Goal: Transaction & Acquisition: Purchase product/service

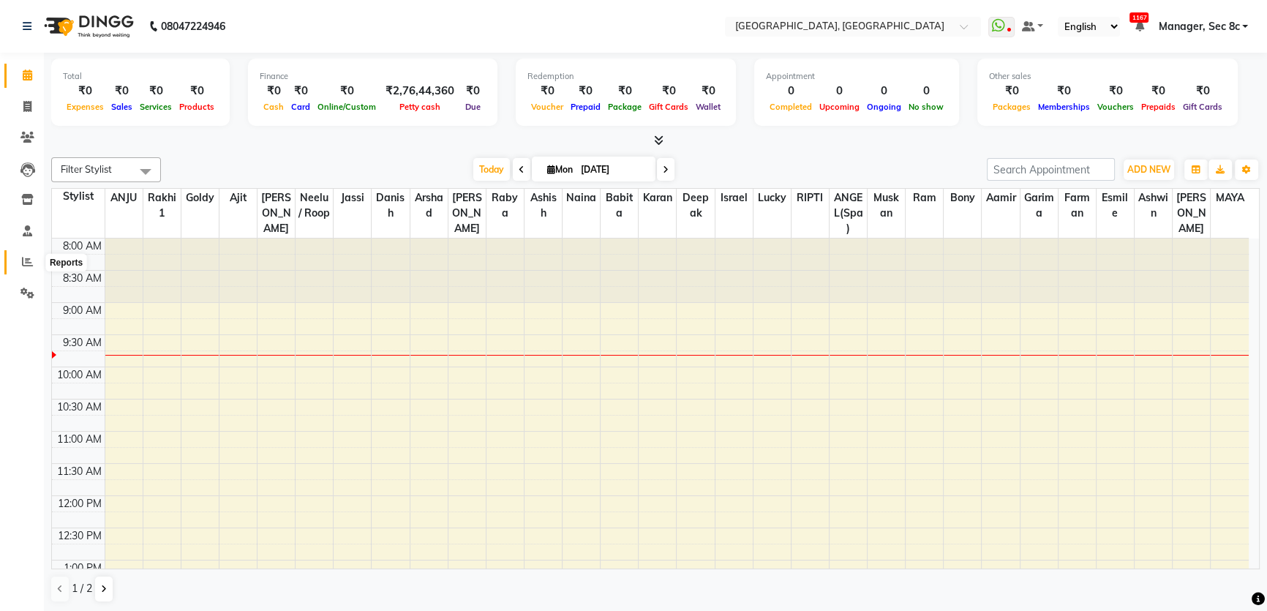
click at [25, 263] on icon at bounding box center [27, 261] width 11 height 11
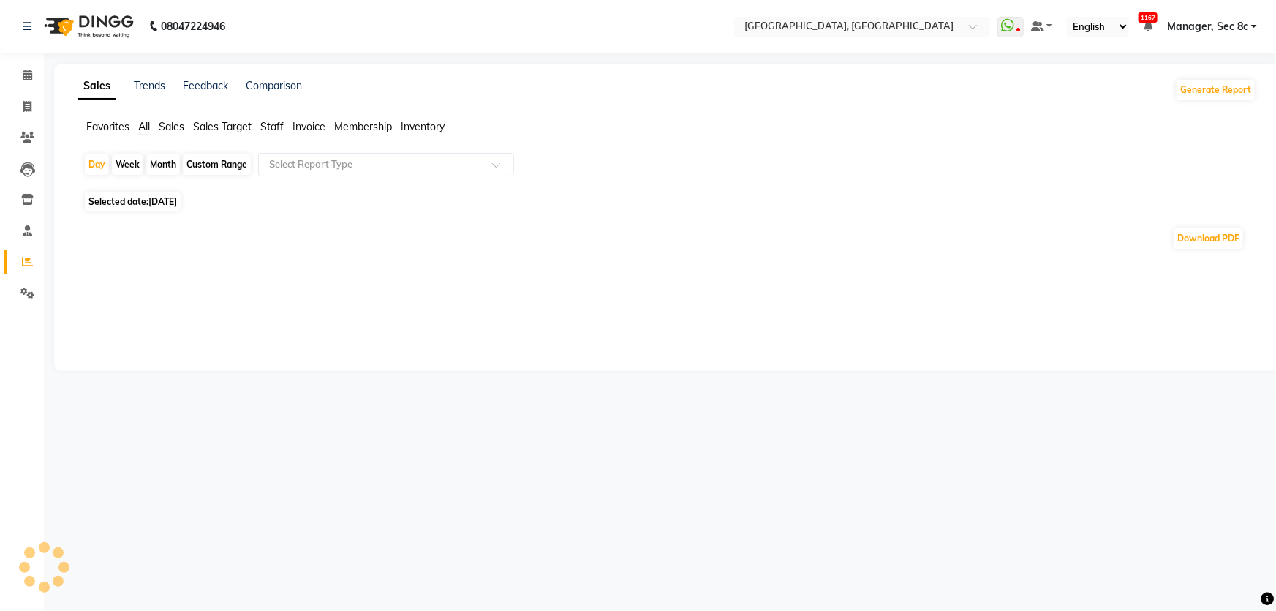
click at [274, 124] on span "Staff" at bounding box center [271, 126] width 23 height 13
click at [220, 162] on div "Custom Range" at bounding box center [217, 164] width 68 height 20
select select "9"
select select "2025"
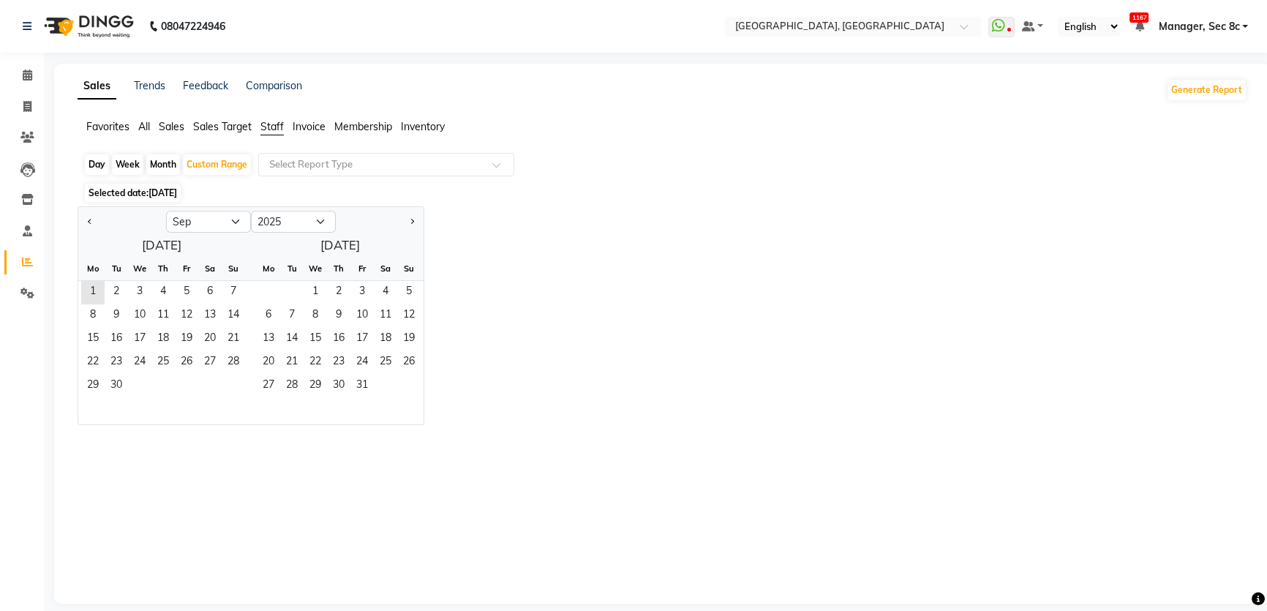
click at [187, 208] on div "Jan Feb Mar Apr May Jun [DATE] Aug Sep Oct Nov [DATE] 2016 2017 2018 2019 2020 …" at bounding box center [250, 220] width 345 height 26
click at [187, 215] on select "Jan Feb Mar Apr May Jun [DATE] Aug Sep Oct Nov Dec" at bounding box center [208, 222] width 85 height 22
select select "8"
click at [166, 211] on select "Jan Feb Mar Apr May Jun [DATE] Aug Sep Oct Nov Dec" at bounding box center [208, 222] width 85 height 22
click at [187, 289] on span "1" at bounding box center [186, 292] width 23 height 23
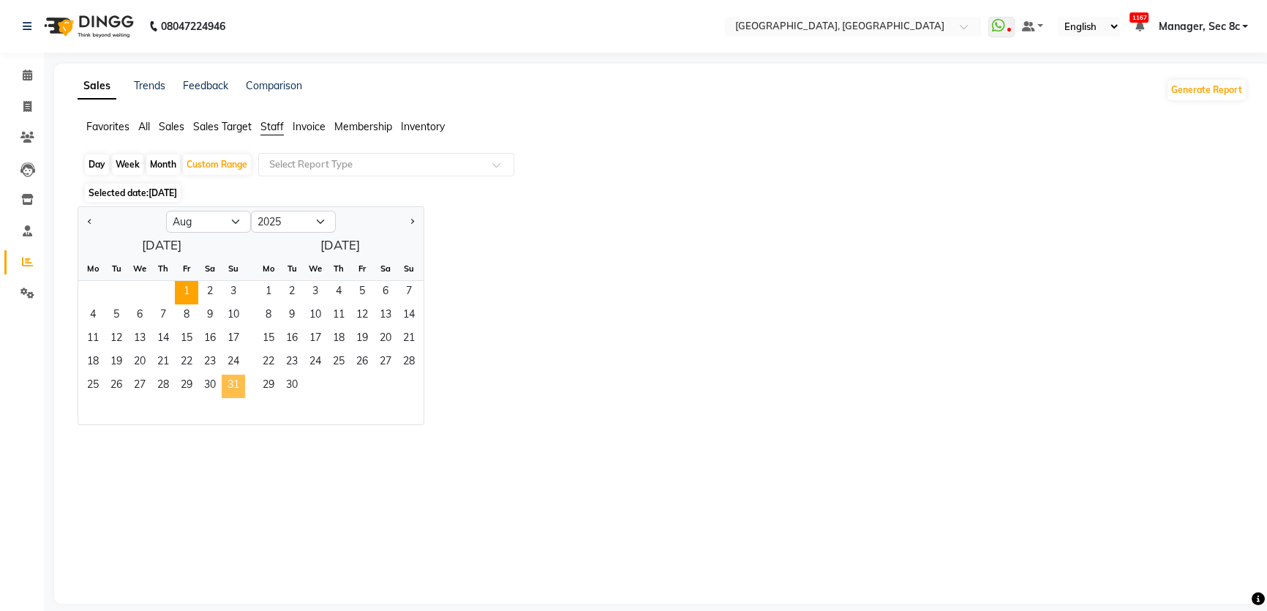
click at [236, 377] on span "31" at bounding box center [233, 385] width 23 height 23
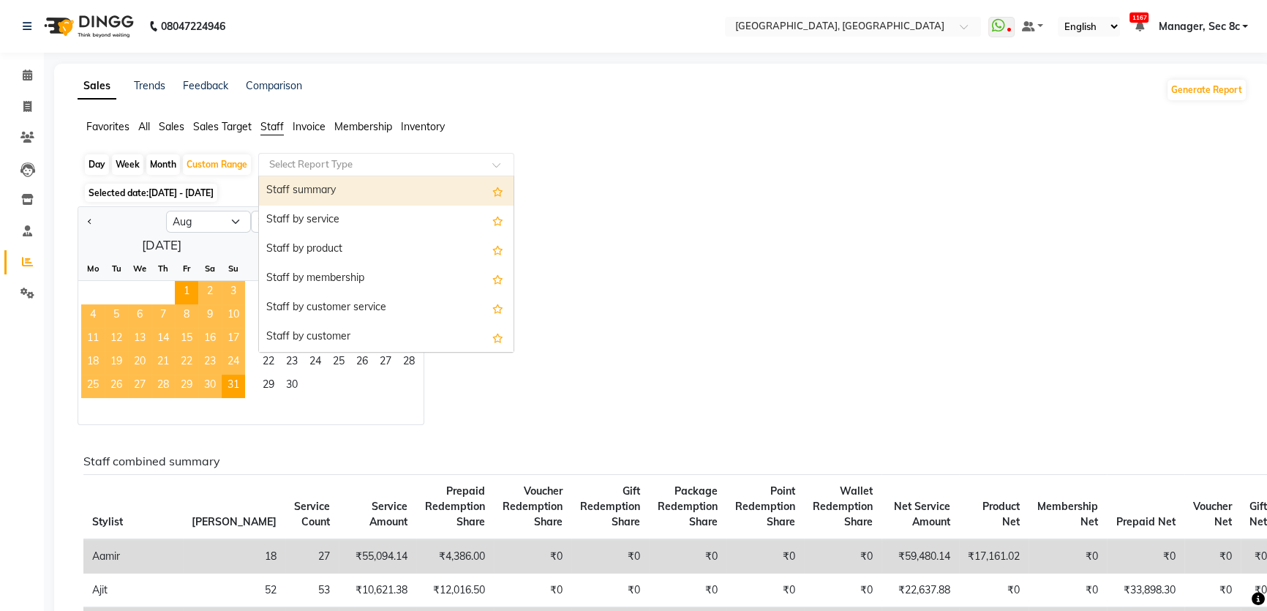
click at [482, 165] on div at bounding box center [386, 164] width 255 height 15
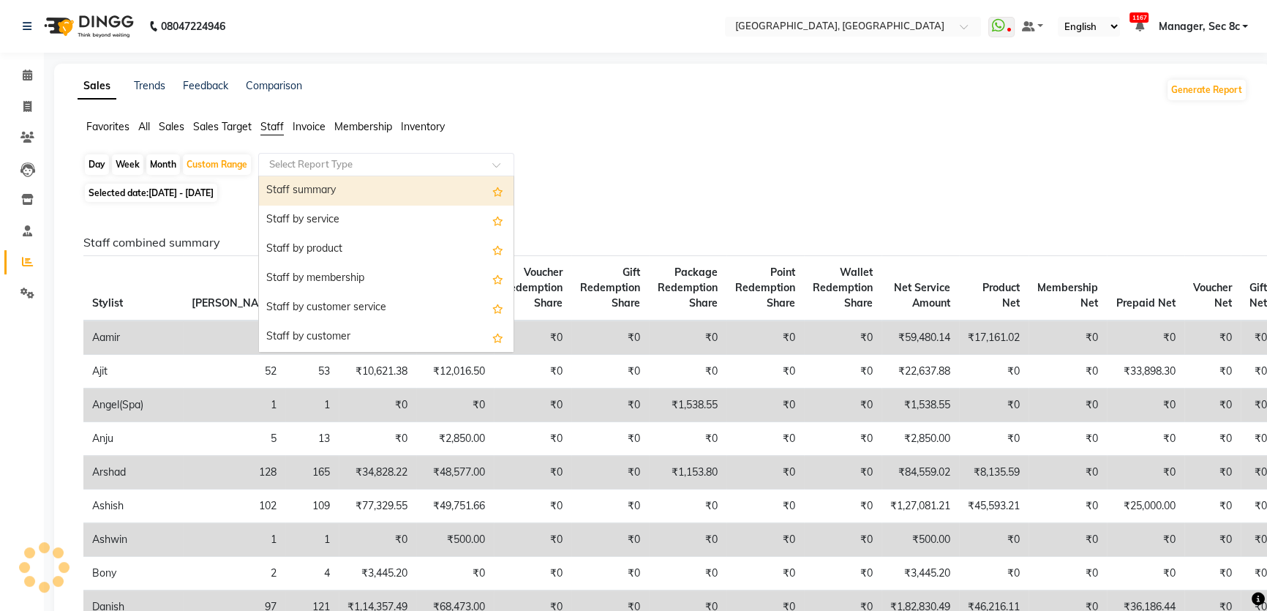
click at [584, 141] on div "Favorites All Sales Sales Target Staff Invoice Membership Inventory" at bounding box center [662, 133] width 1191 height 28
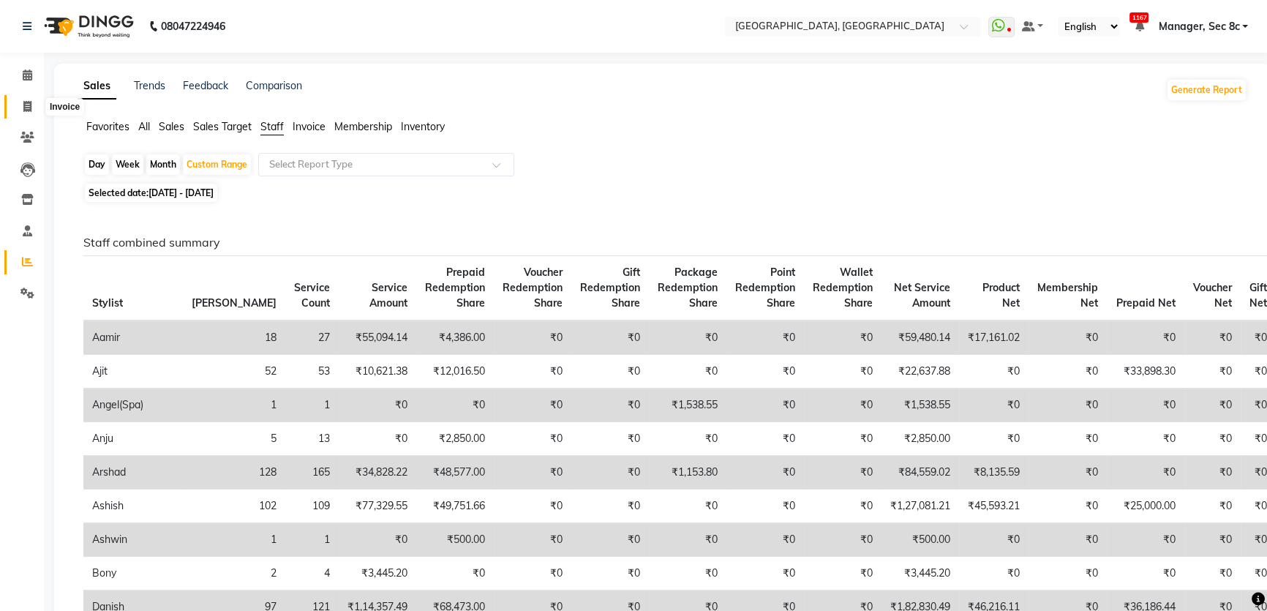
click at [28, 109] on icon at bounding box center [27, 106] width 8 height 11
select select "4281"
select select "service"
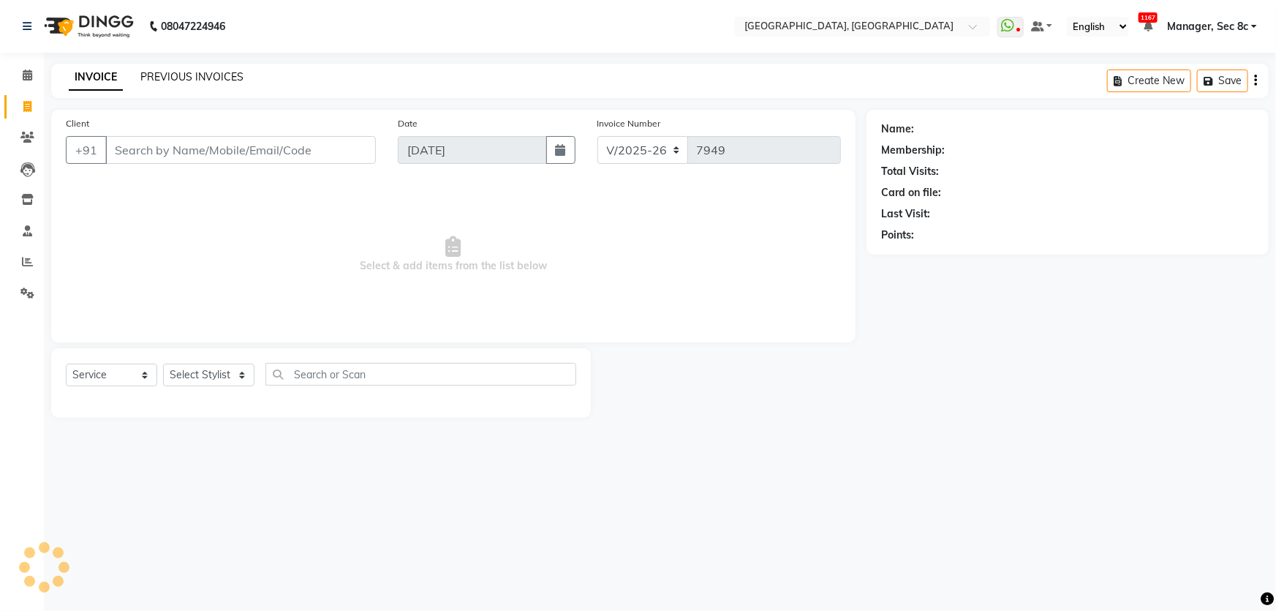
click at [234, 79] on link "PREVIOUS INVOICES" at bounding box center [191, 76] width 103 height 13
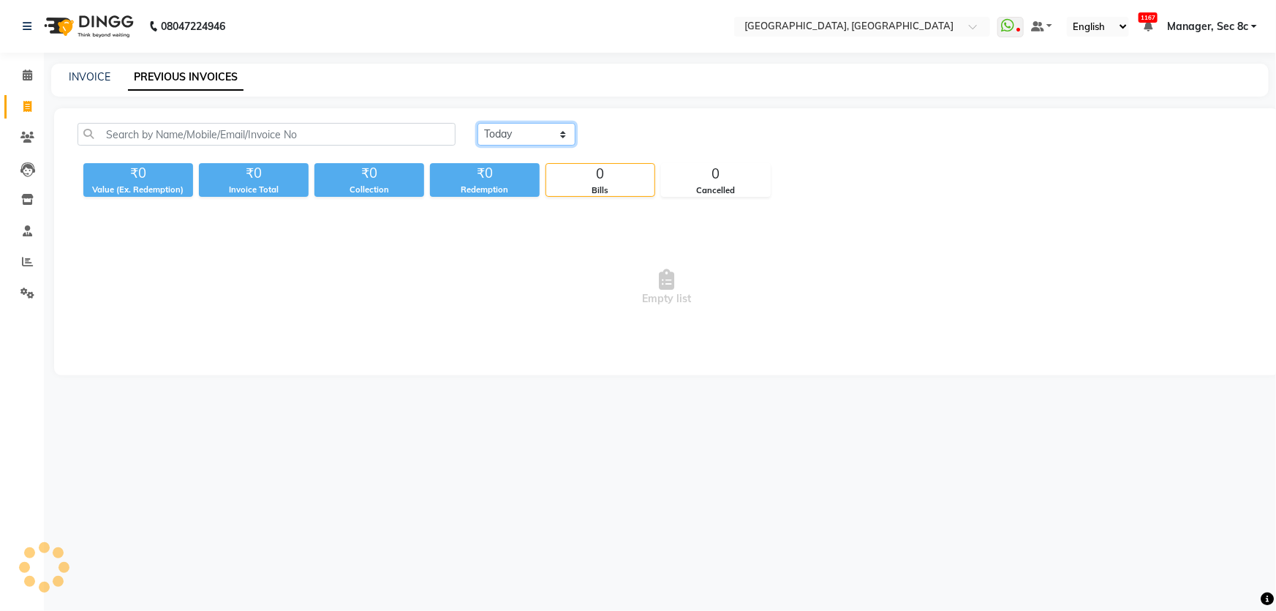
drag, startPoint x: 511, startPoint y: 140, endPoint x: 543, endPoint y: 142, distance: 31.5
click at [516, 140] on select "[DATE] [DATE] Custom Range" at bounding box center [527, 134] width 98 height 23
select select "range"
click at [478, 123] on select "[DATE] [DATE] Custom Range" at bounding box center [527, 134] width 98 height 23
click at [619, 132] on input "[DATE]" at bounding box center [646, 134] width 102 height 20
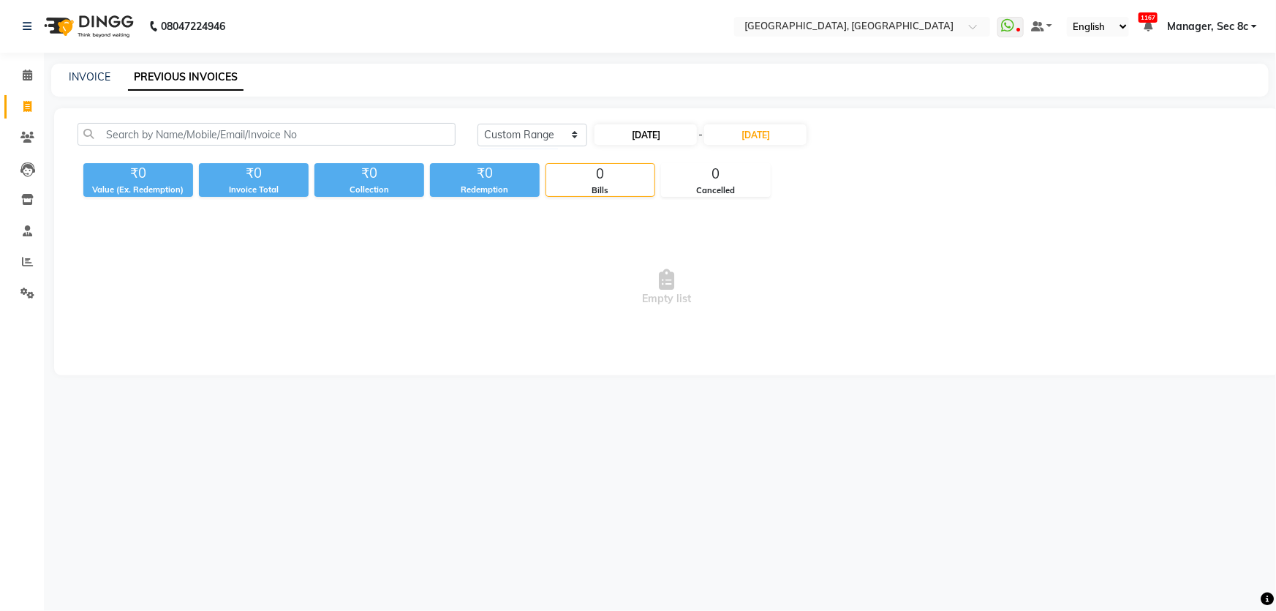
select select "9"
select select "2025"
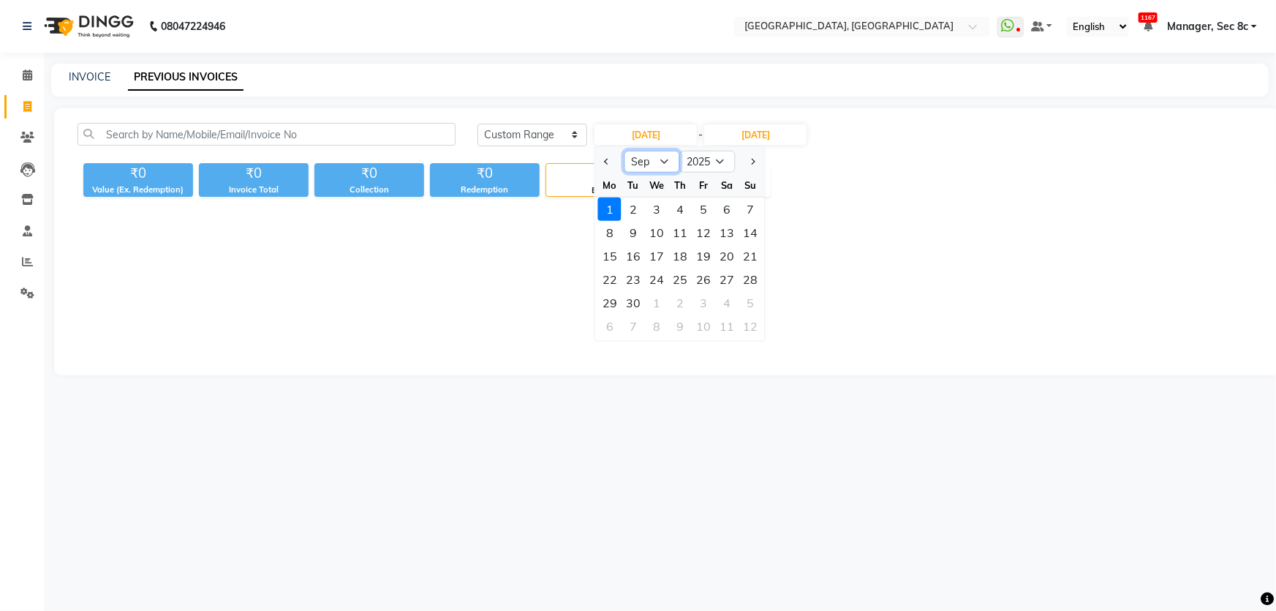
drag, startPoint x: 643, startPoint y: 160, endPoint x: 641, endPoint y: 171, distance: 11.1
click at [643, 160] on select "Jan Feb Mar Apr May Jun [DATE] Aug Sep Oct Nov Dec" at bounding box center [653, 162] width 56 height 22
select select "8"
click at [625, 151] on select "Jan Feb Mar Apr May Jun [DATE] Aug Sep Oct Nov Dec" at bounding box center [653, 162] width 56 height 22
click at [704, 206] on div "1" at bounding box center [703, 208] width 23 height 23
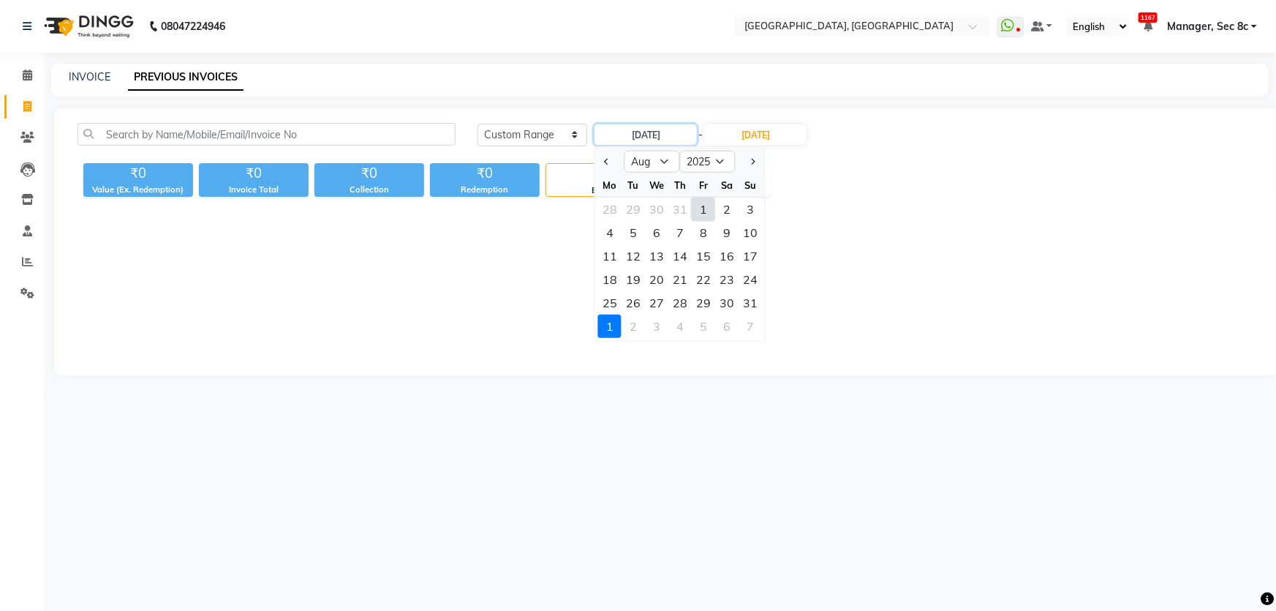
type input "[DATE]"
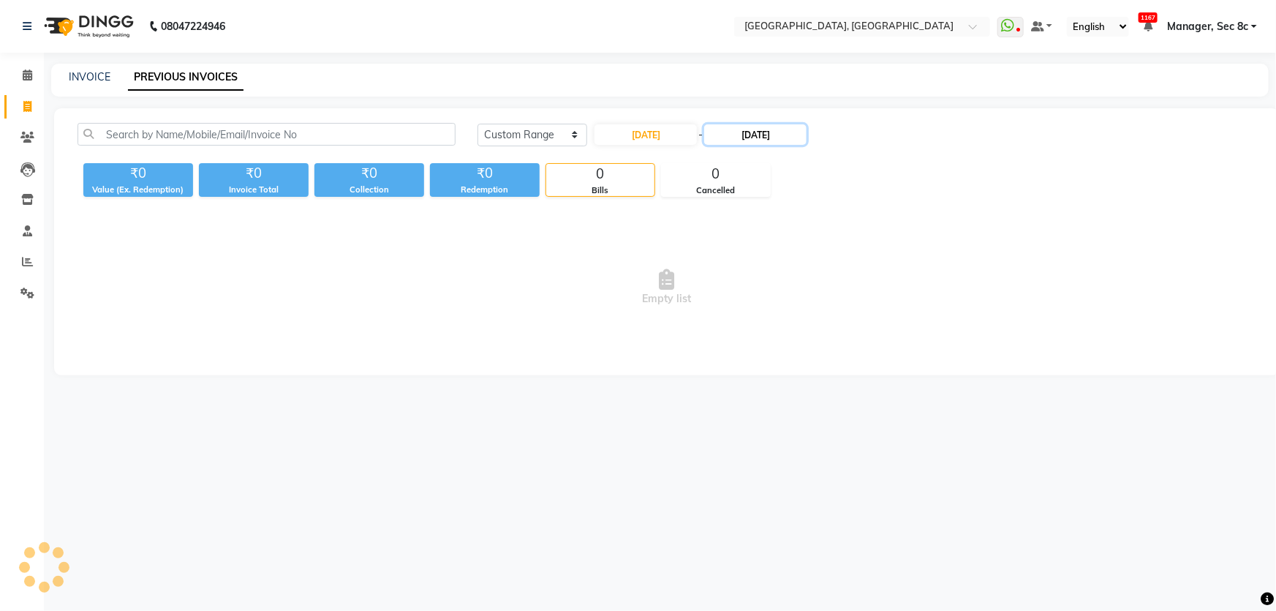
click at [766, 124] on input "[DATE]" at bounding box center [755, 134] width 102 height 20
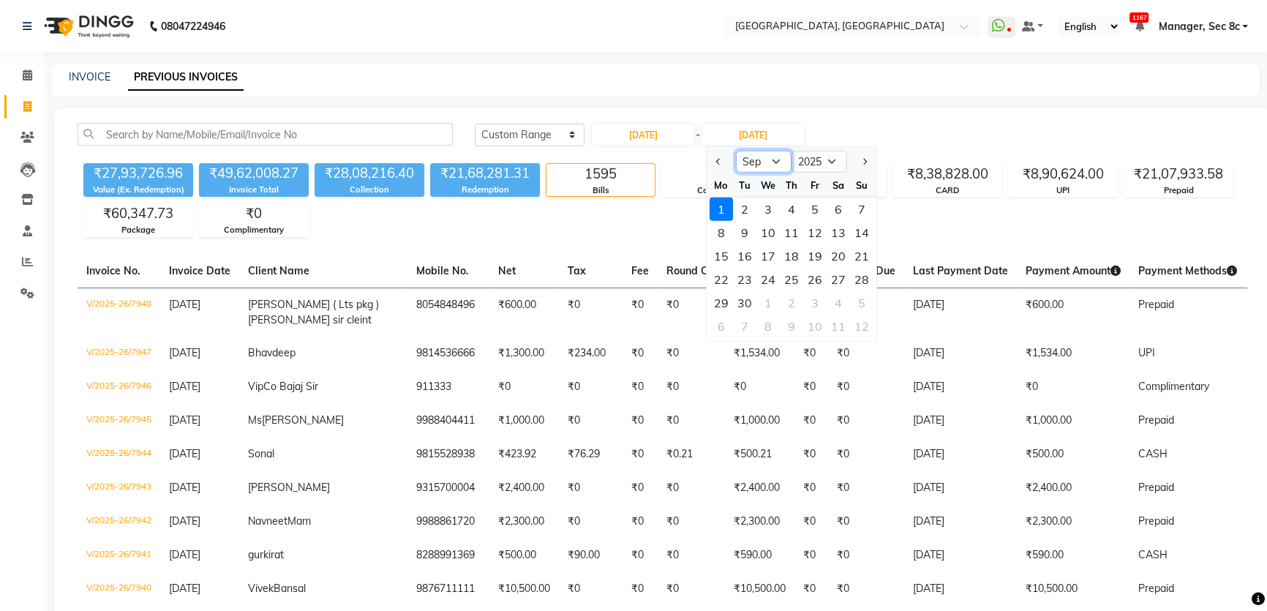
drag, startPoint x: 768, startPoint y: 163, endPoint x: 766, endPoint y: 170, distance: 7.6
click at [768, 163] on select "Aug Sep Oct Nov Dec" at bounding box center [764, 162] width 56 height 22
select select "8"
click at [736, 151] on select "Aug Sep Oct Nov Dec" at bounding box center [764, 162] width 56 height 22
click at [865, 304] on div "31" at bounding box center [861, 302] width 23 height 23
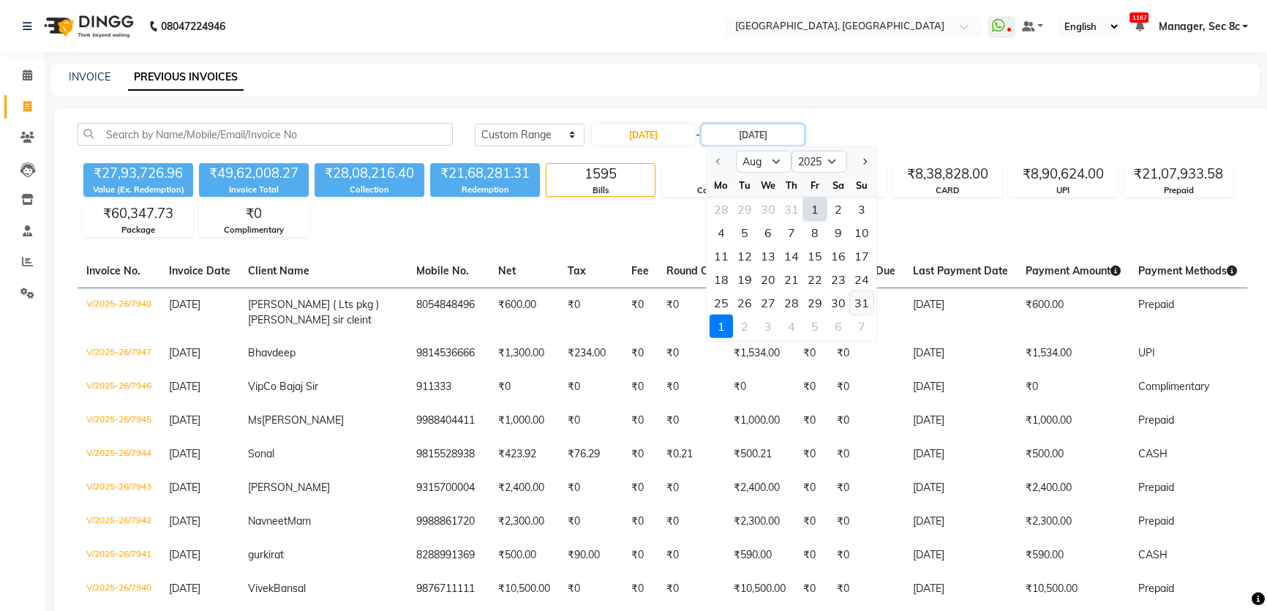
type input "[DATE]"
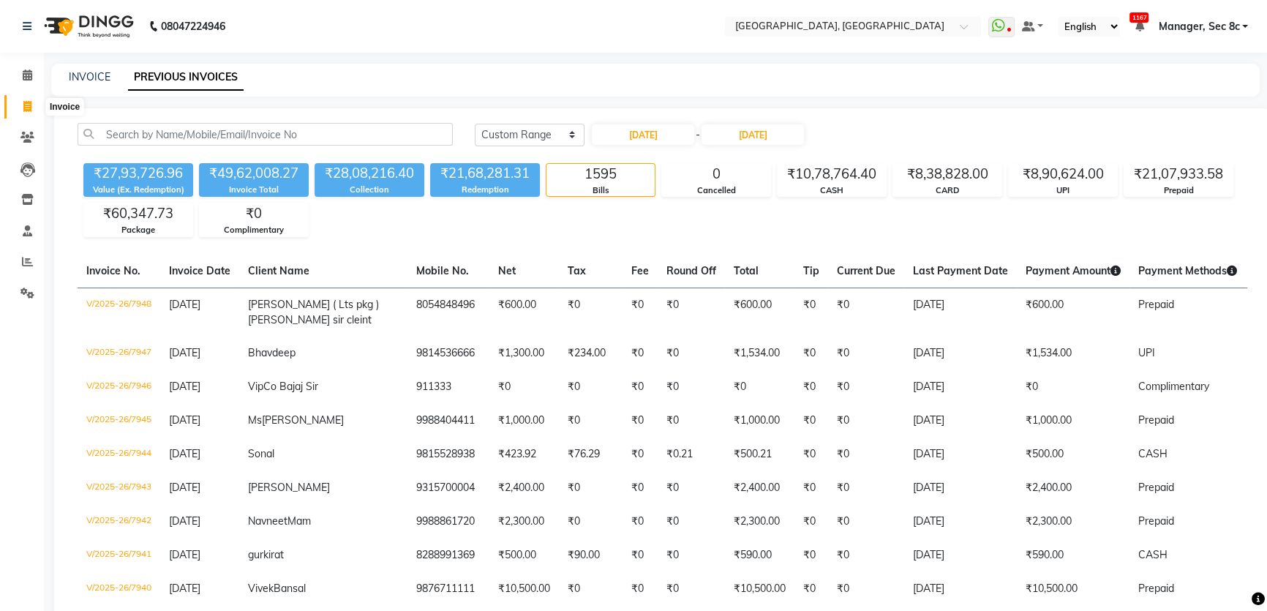
click at [26, 109] on icon at bounding box center [27, 106] width 8 height 11
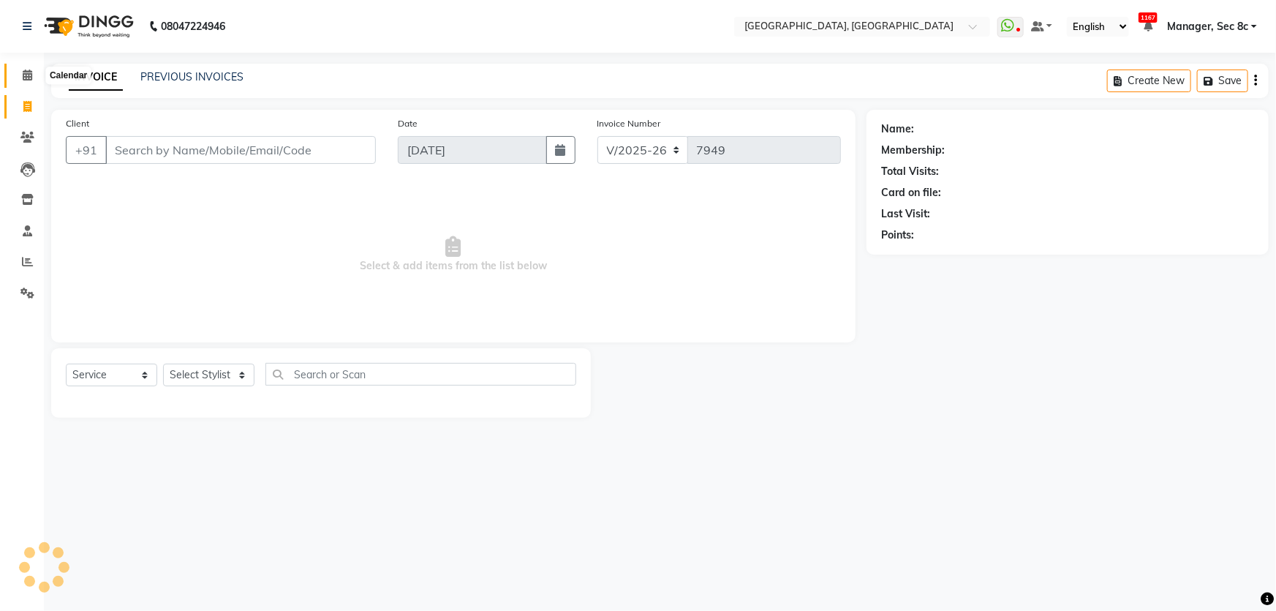
click at [23, 78] on icon at bounding box center [28, 74] width 10 height 11
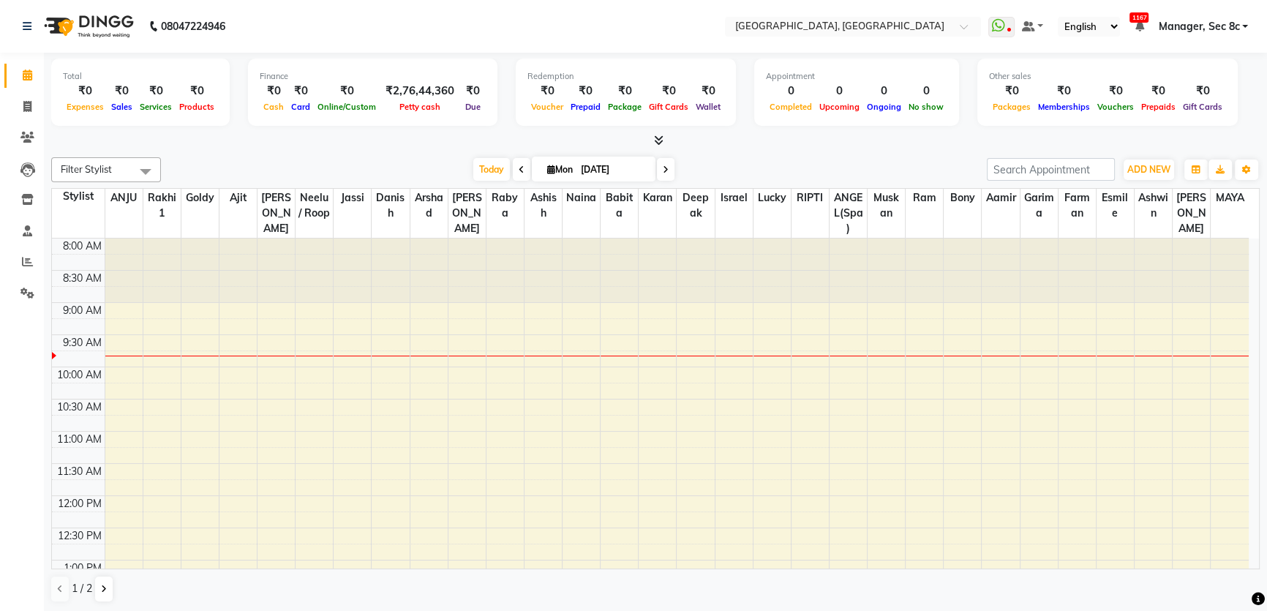
click at [1224, 26] on span "Manager, Sec 8c" at bounding box center [1198, 26] width 81 height 15
click at [677, 63] on div "Redemption ₹0 Voucher ₹0 Prepaid ₹0 Package ₹0 Gift Cards ₹0 Wallet" at bounding box center [626, 92] width 220 height 67
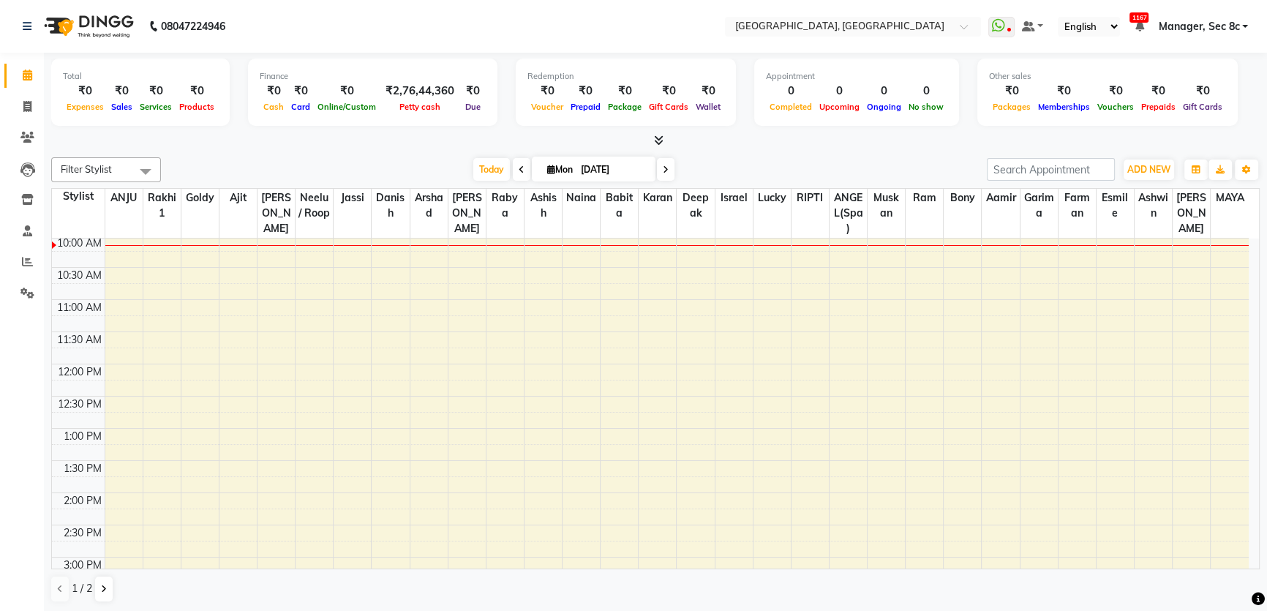
scroll to position [132, 0]
click at [10, 97] on link "Invoice" at bounding box center [21, 107] width 35 height 24
select select "service"
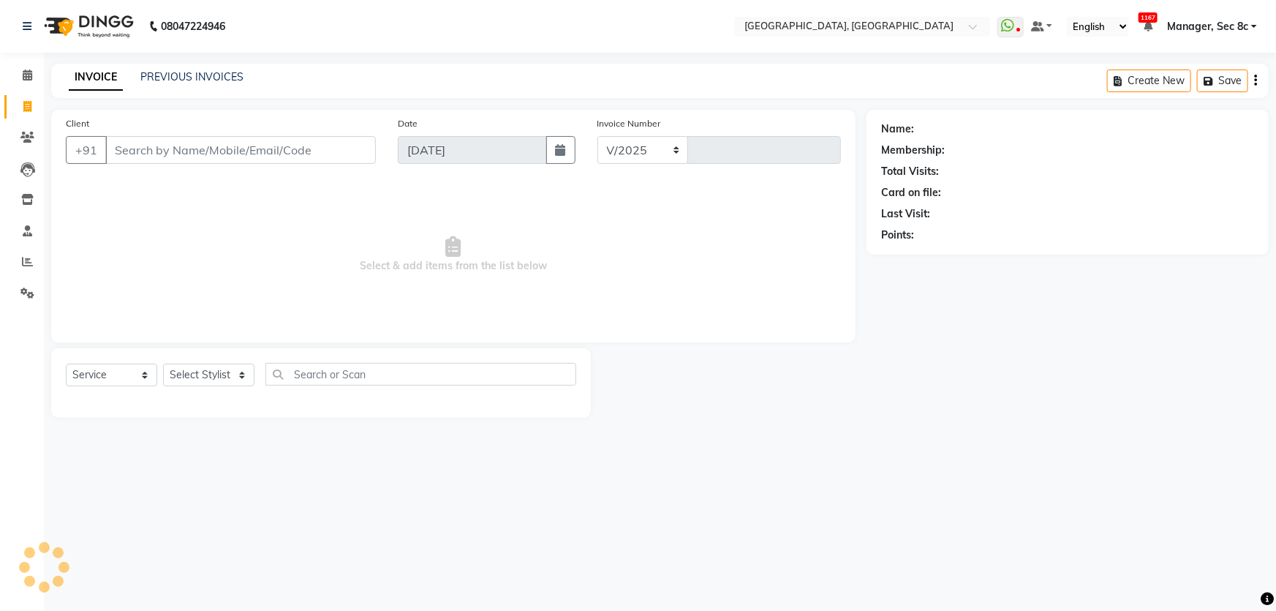
select select "4281"
type input "7949"
type input "9814600723"
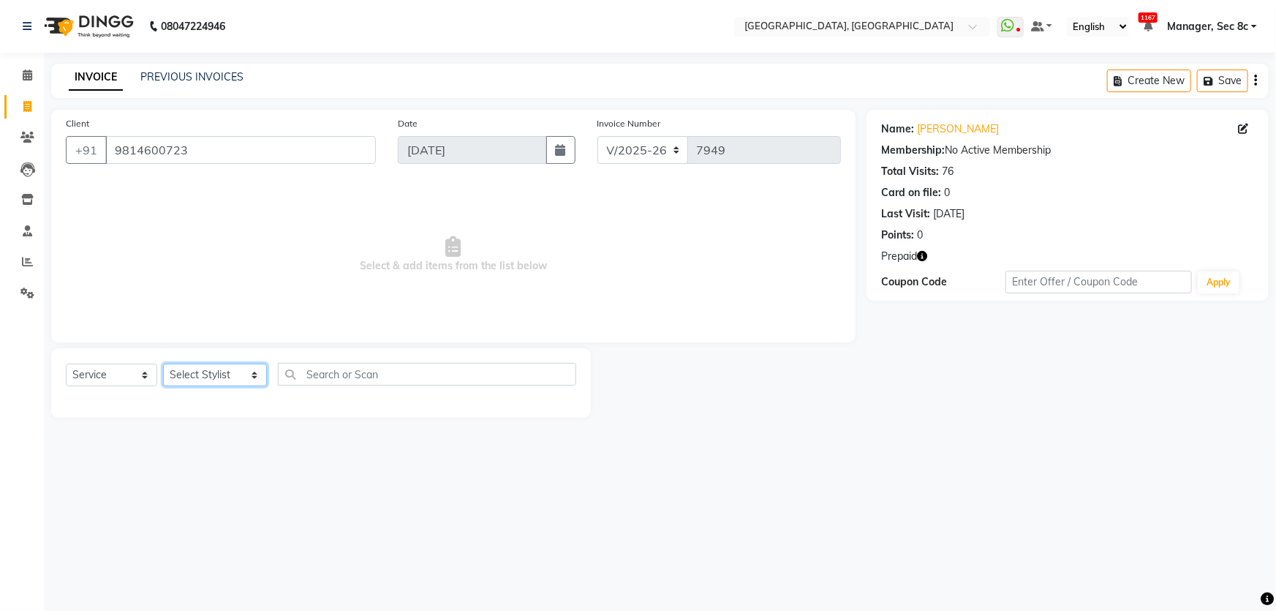
click at [203, 379] on select "Select Stylist Aamid [PERSON_NAME] [PERSON_NAME] ANGEL(Spa) [PERSON_NAME] [PERS…" at bounding box center [215, 375] width 104 height 23
select select "25445"
click at [163, 364] on select "Select Stylist Aamid [PERSON_NAME] [PERSON_NAME] ANGEL(Spa) [PERSON_NAME] [PERS…" at bounding box center [215, 375] width 104 height 23
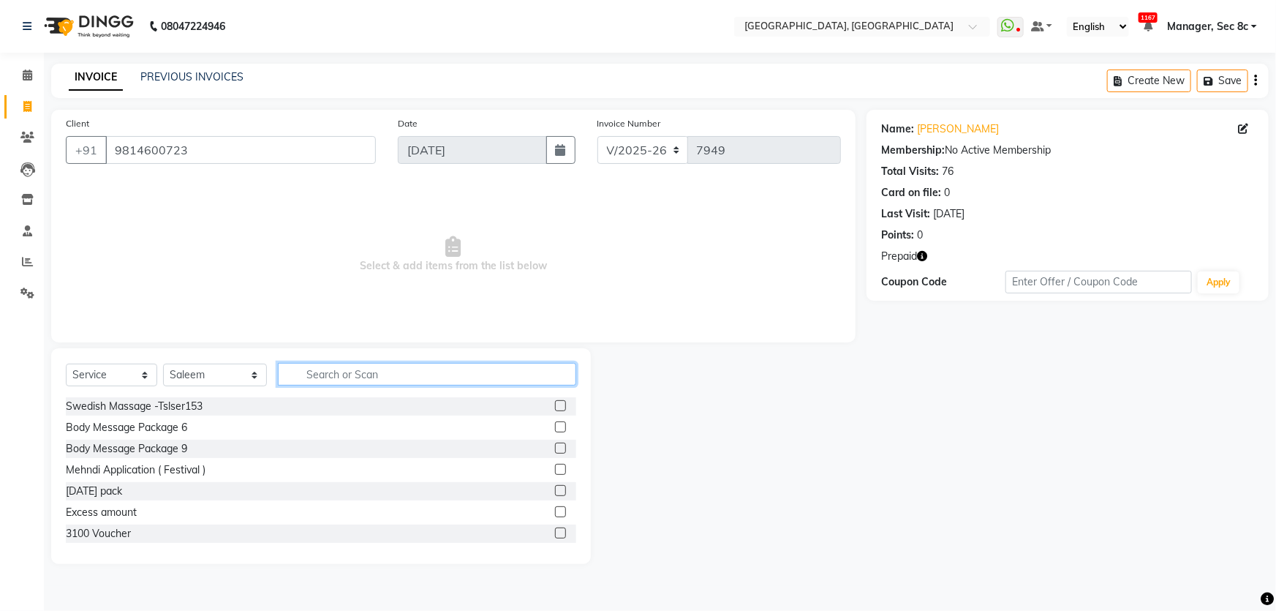
click at [449, 380] on input "text" at bounding box center [427, 374] width 298 height 23
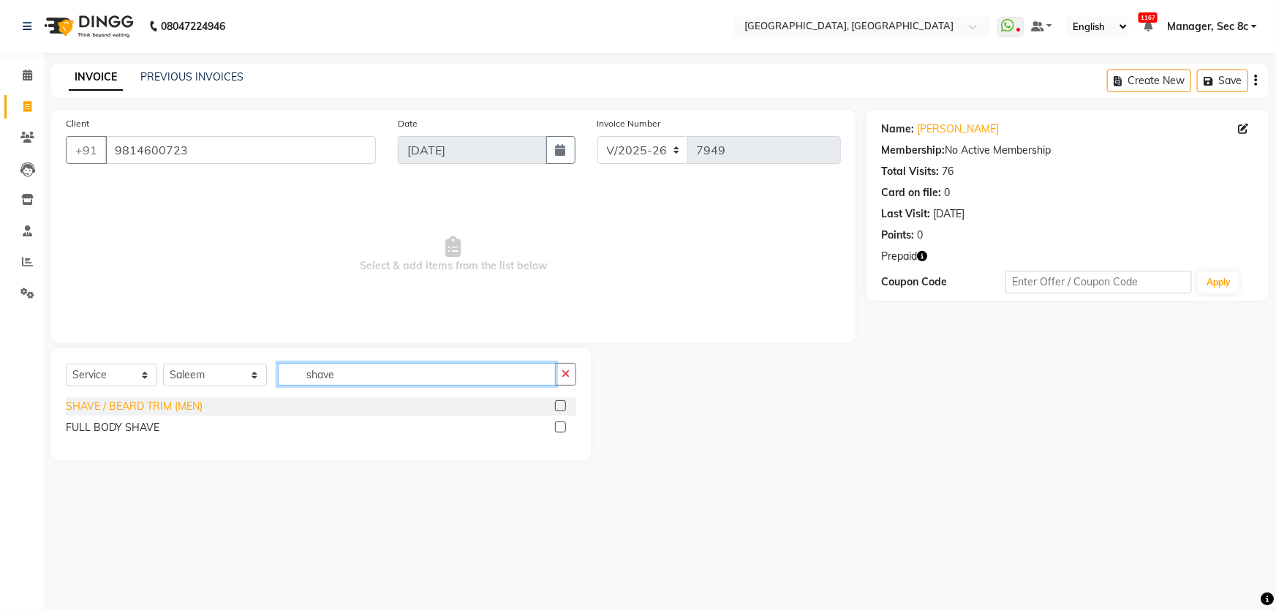
type input "shave"
click at [175, 410] on div "SHAVE / BEARD TRIM (MEN)" at bounding box center [134, 406] width 137 height 15
checkbox input "false"
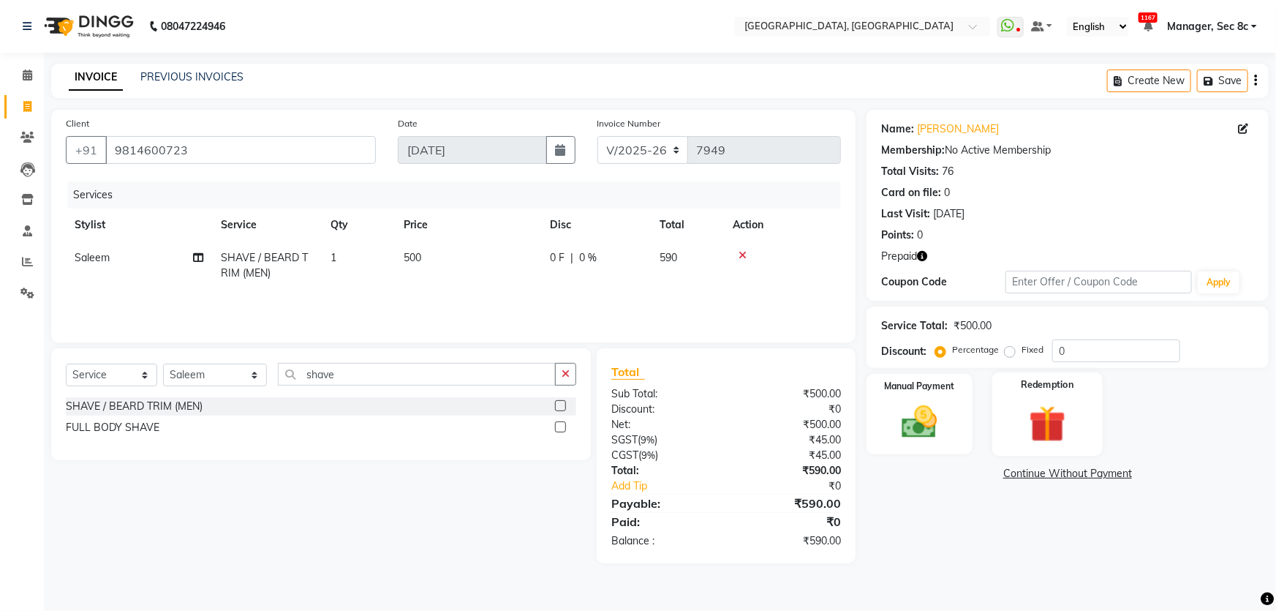
drag, startPoint x: 1041, startPoint y: 404, endPoint x: 1134, endPoint y: 427, distance: 95.8
click at [1042, 404] on img at bounding box center [1048, 424] width 60 height 46
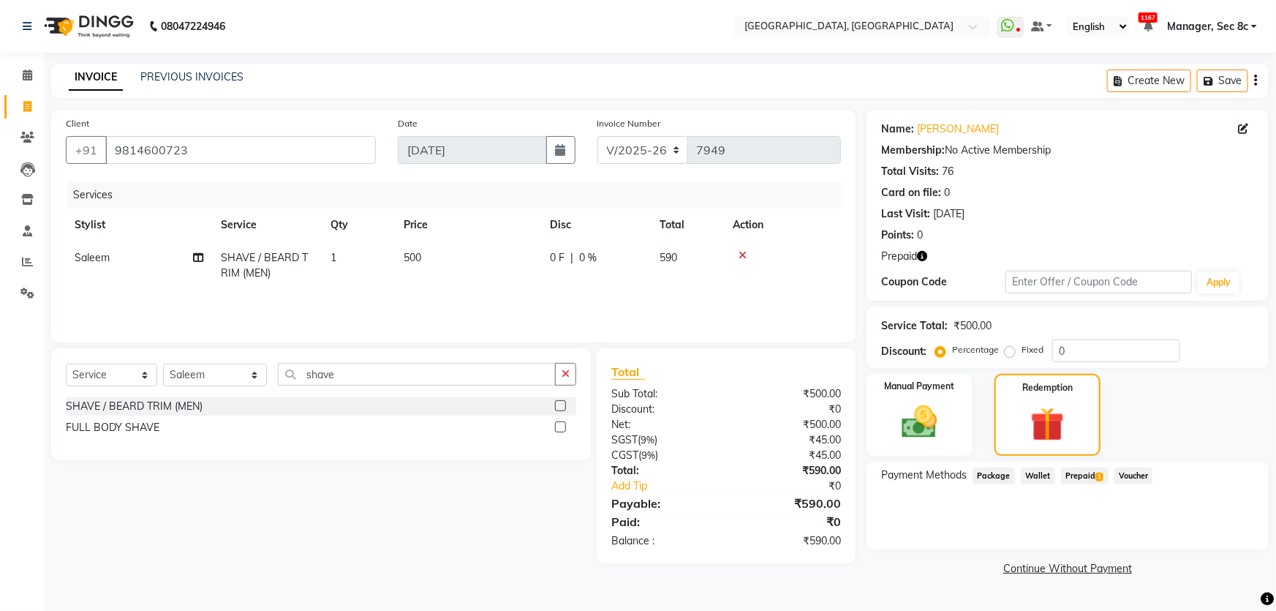
click at [1082, 467] on span "Prepaid 1" at bounding box center [1085, 475] width 48 height 17
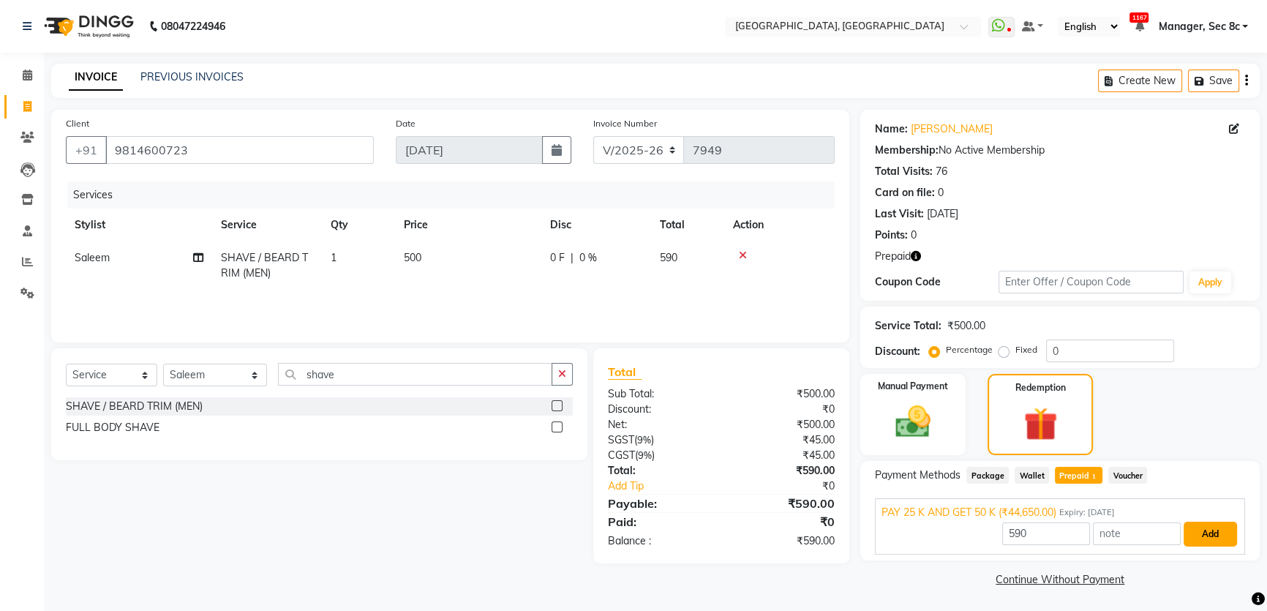
click at [1207, 534] on button "Add" at bounding box center [1209, 533] width 53 height 25
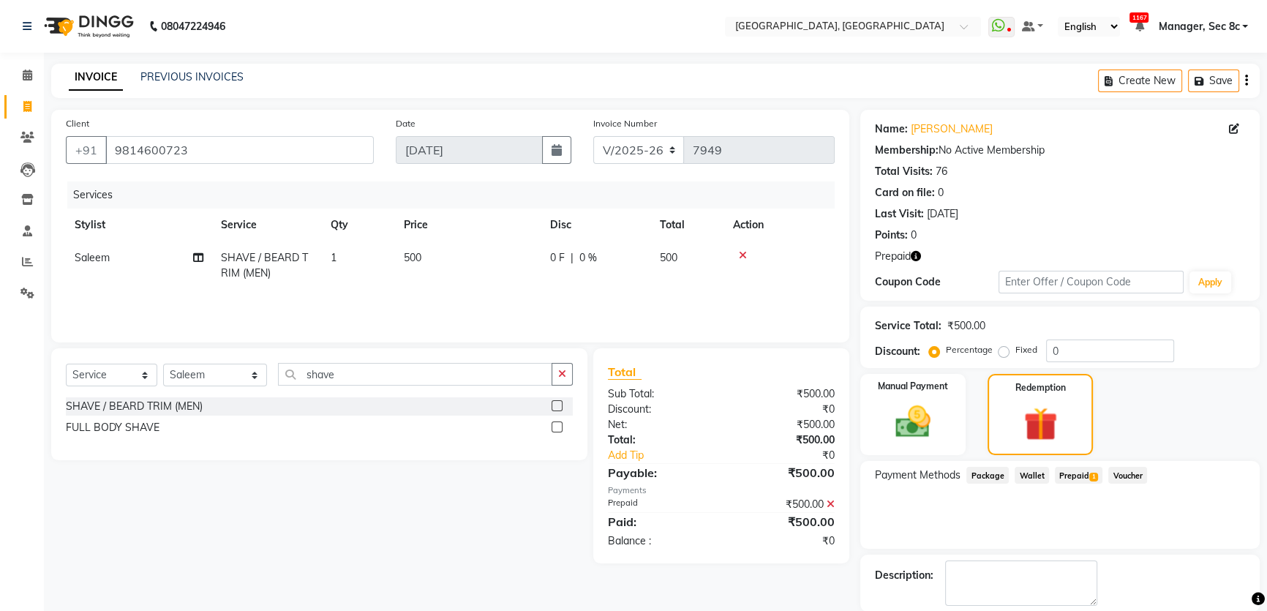
scroll to position [72, 0]
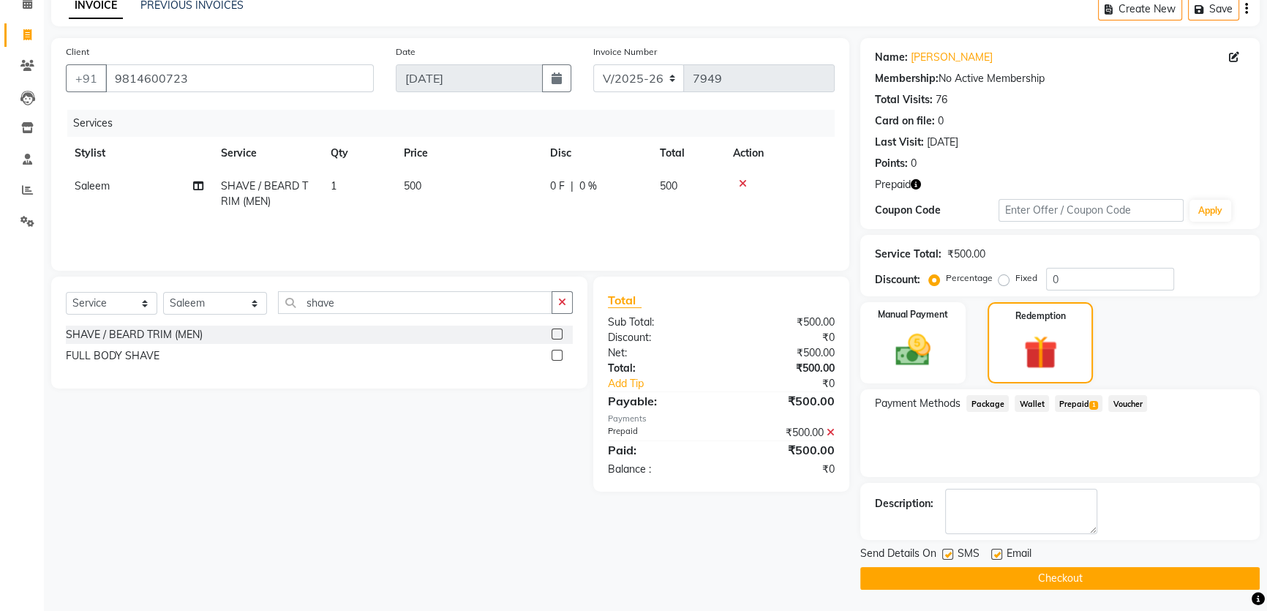
click at [1025, 578] on button "Checkout" at bounding box center [1059, 578] width 399 height 23
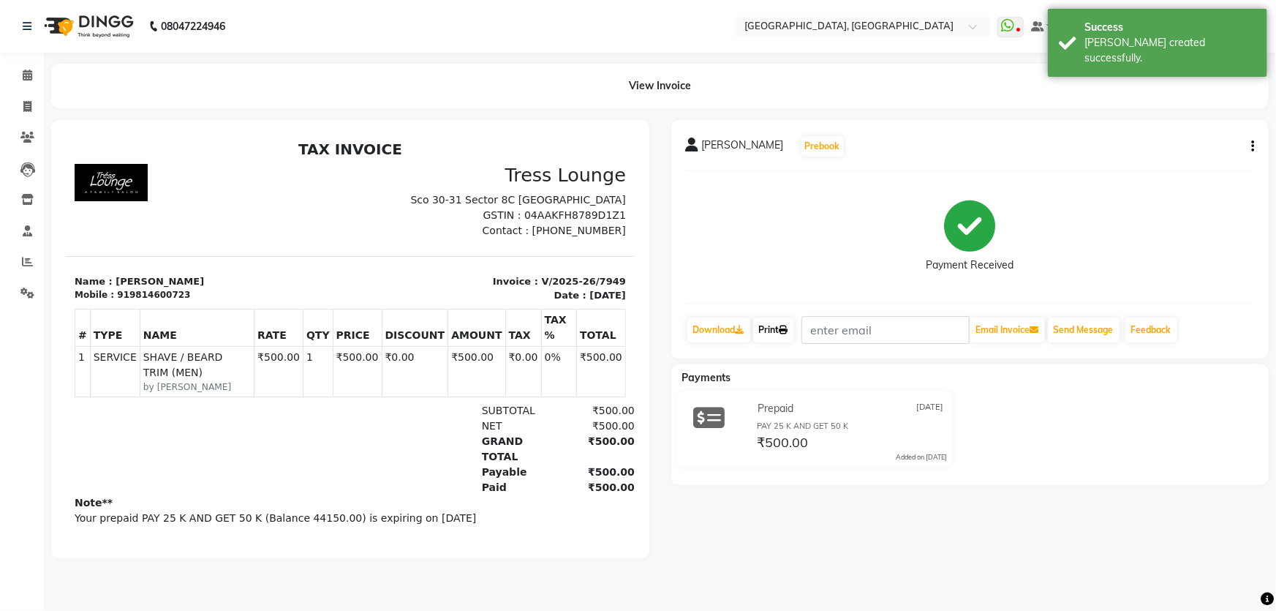
click at [789, 321] on link "Print" at bounding box center [773, 329] width 41 height 25
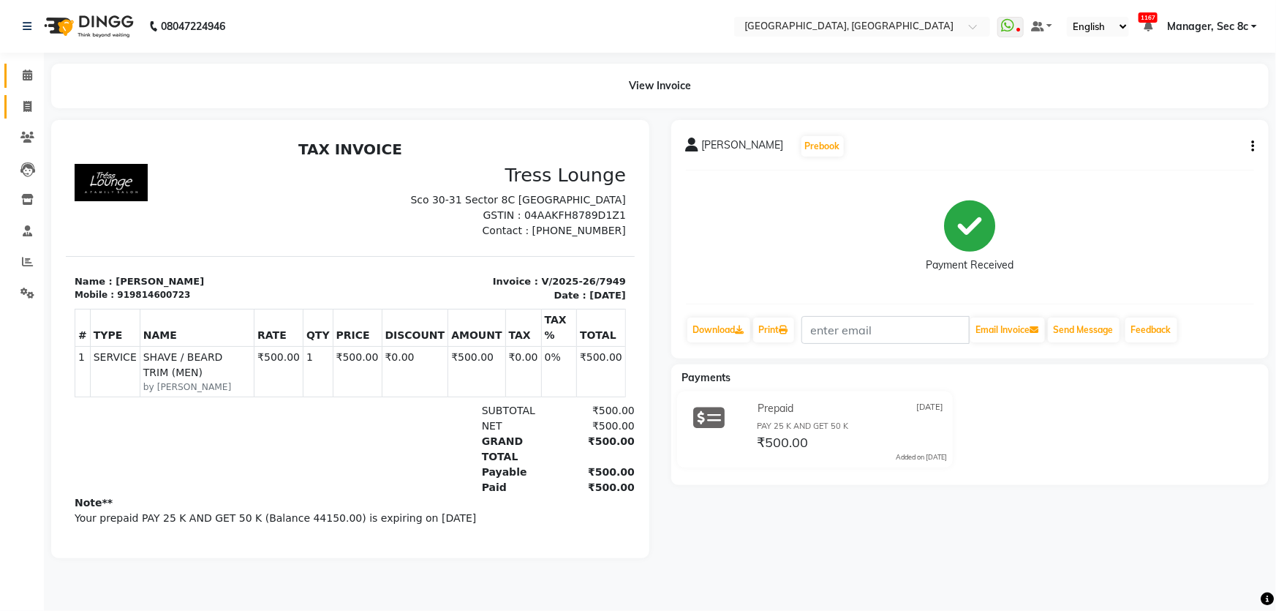
click at [13, 109] on link "Invoice" at bounding box center [21, 107] width 35 height 24
select select "service"
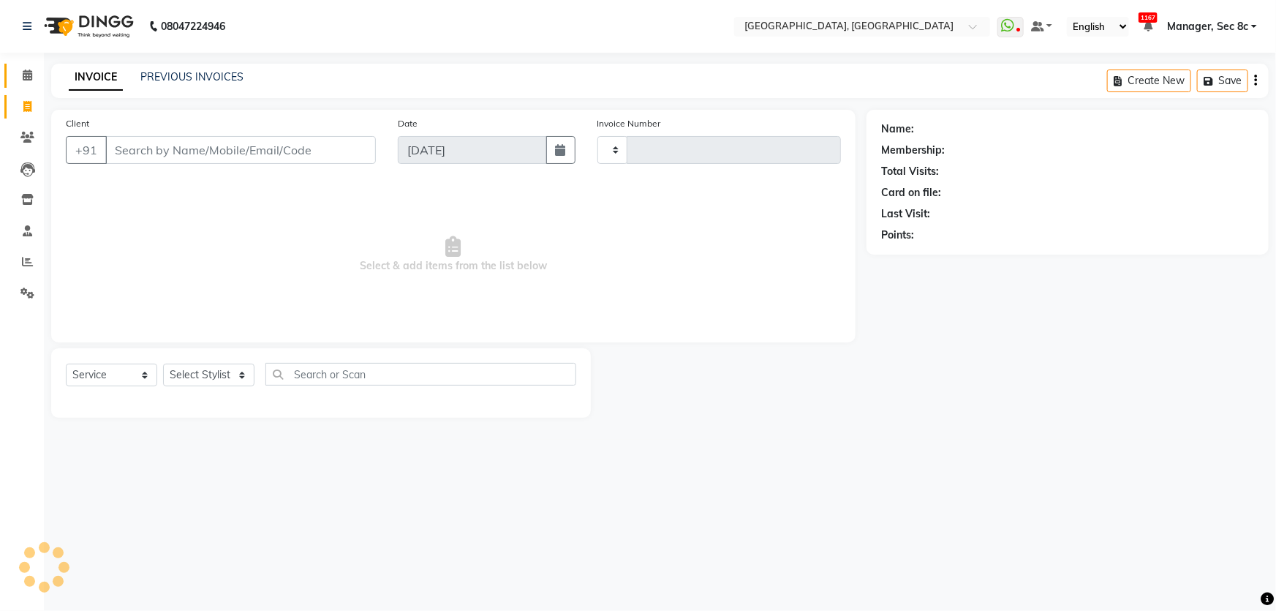
click at [17, 82] on span at bounding box center [28, 75] width 26 height 17
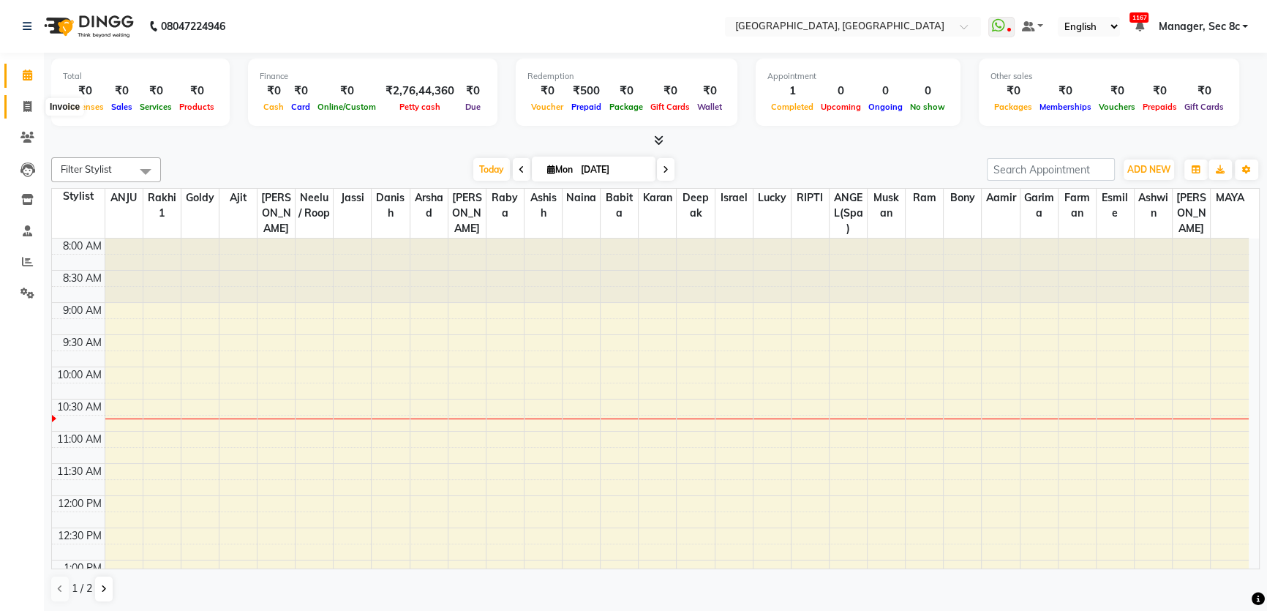
click at [29, 109] on icon at bounding box center [27, 106] width 8 height 11
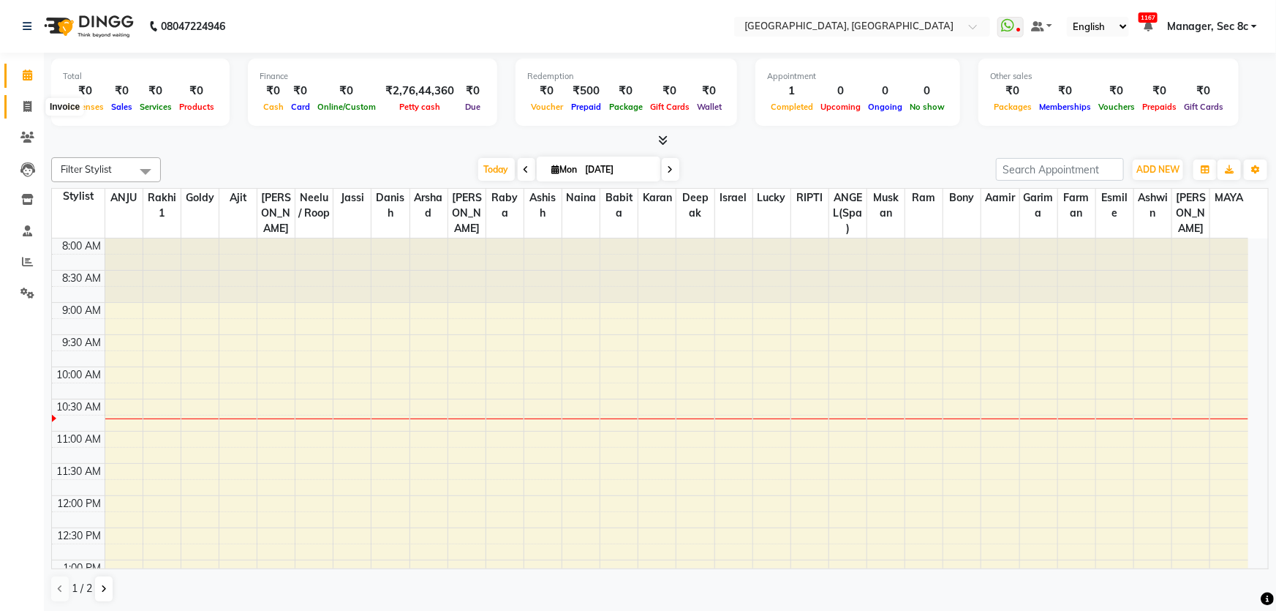
select select "service"
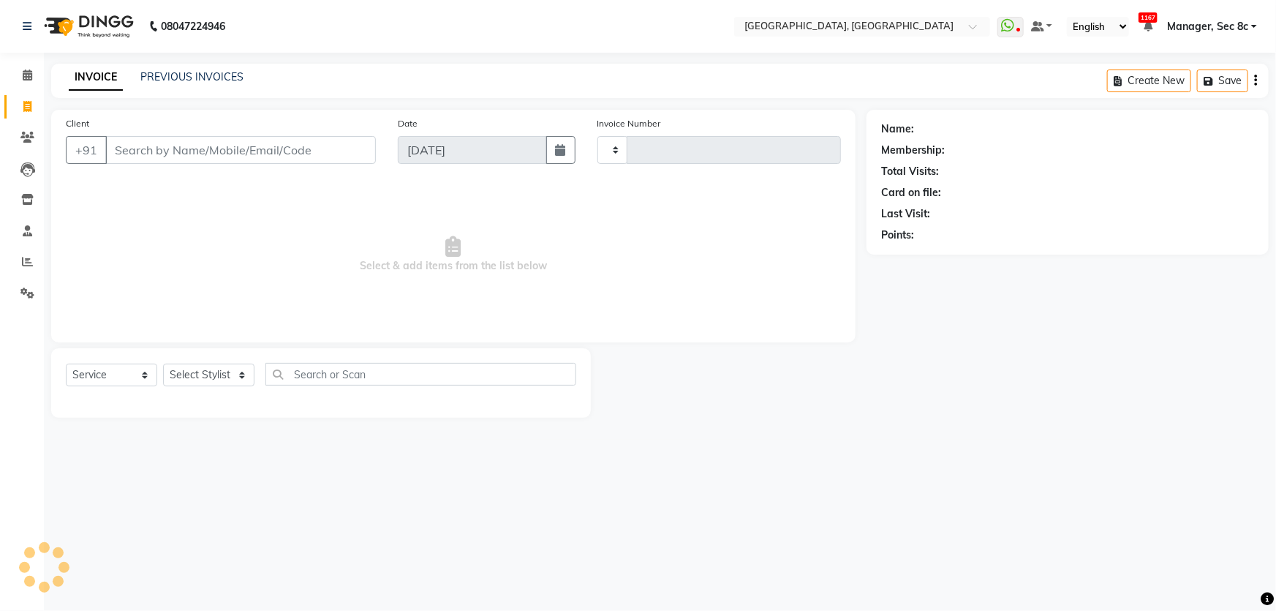
type input "7950"
select select "4281"
click at [194, 151] on input "Client" at bounding box center [240, 150] width 271 height 28
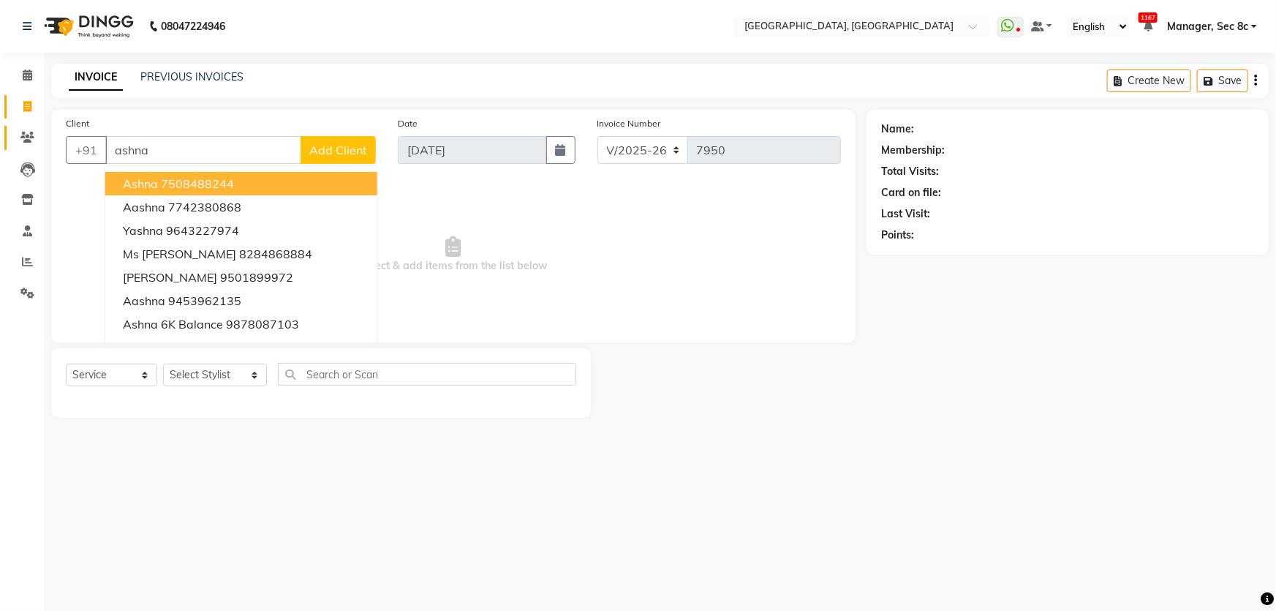
type input "ashna"
click at [17, 138] on span at bounding box center [28, 137] width 26 height 17
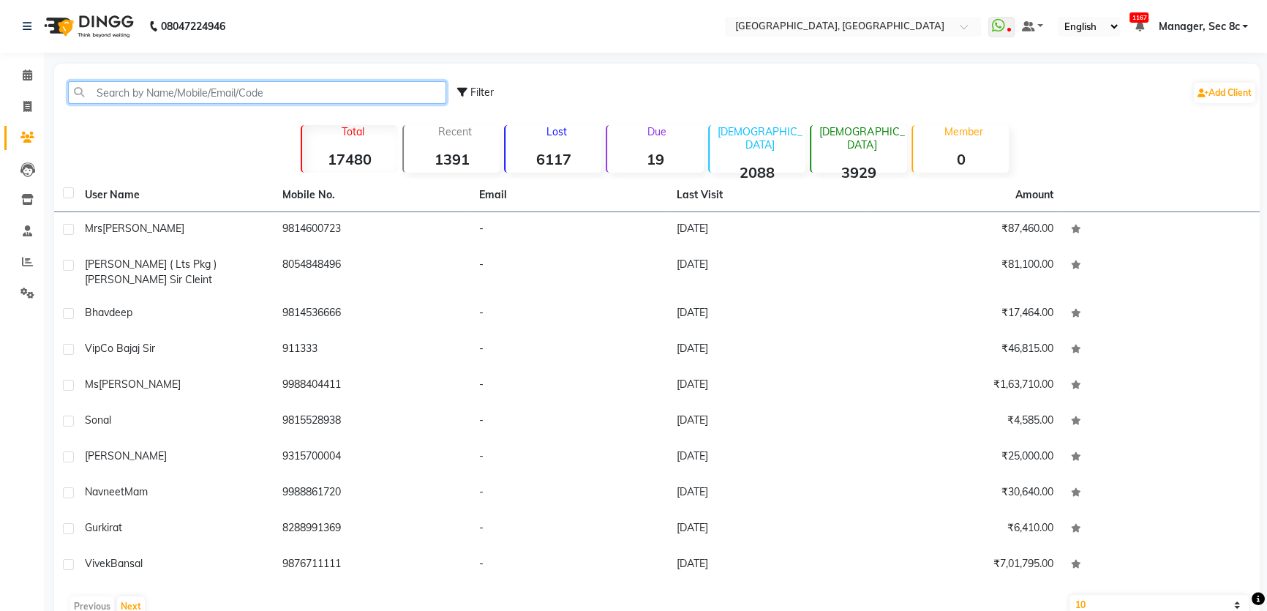
click at [339, 91] on input "text" at bounding box center [257, 92] width 378 height 23
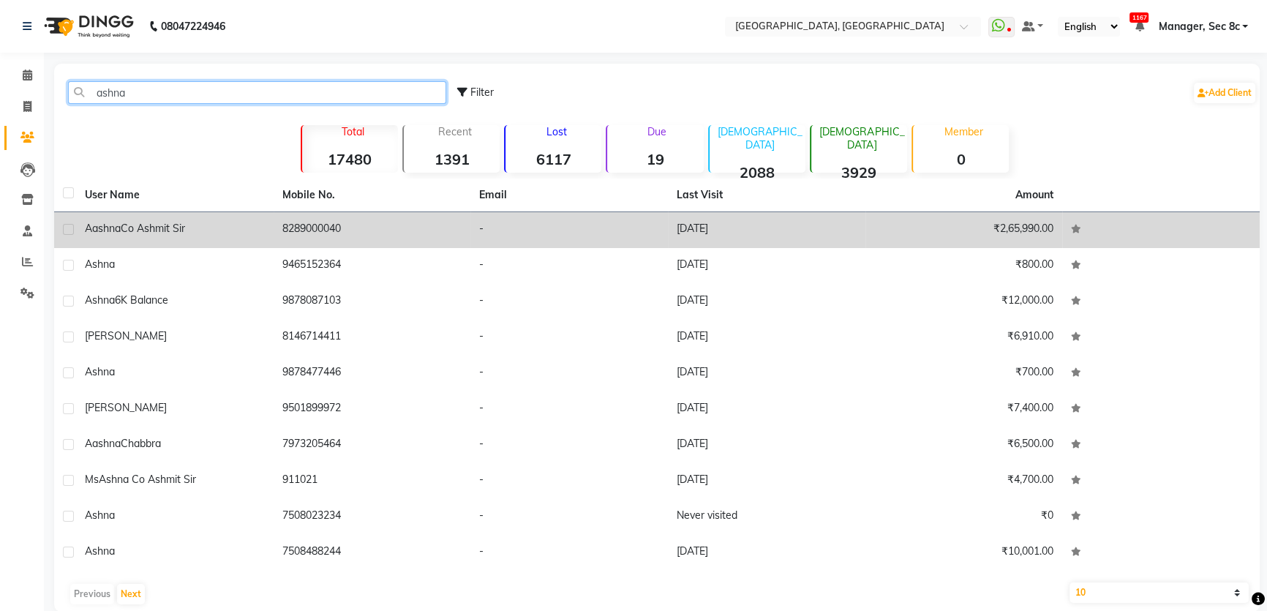
type input "ashna"
click at [313, 219] on td "8289000040" at bounding box center [372, 230] width 197 height 36
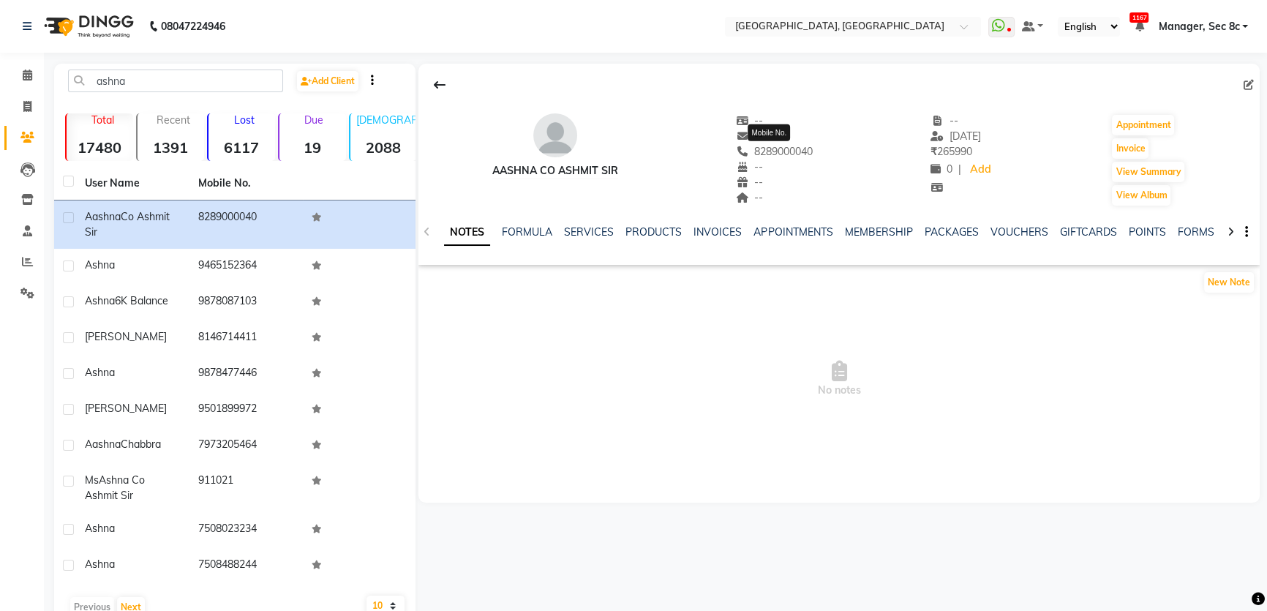
click at [796, 152] on span "8289000040" at bounding box center [775, 151] width 78 height 13
copy span "8289000040"
click at [24, 95] on link "Invoice" at bounding box center [21, 107] width 35 height 24
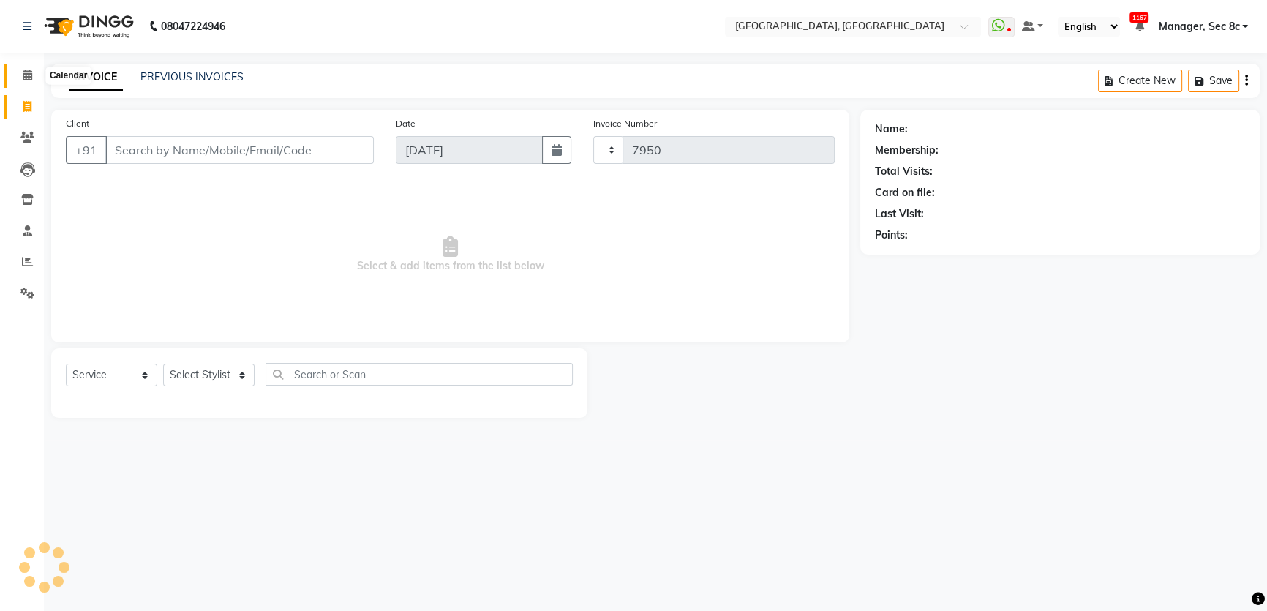
click at [24, 78] on icon at bounding box center [28, 74] width 10 height 11
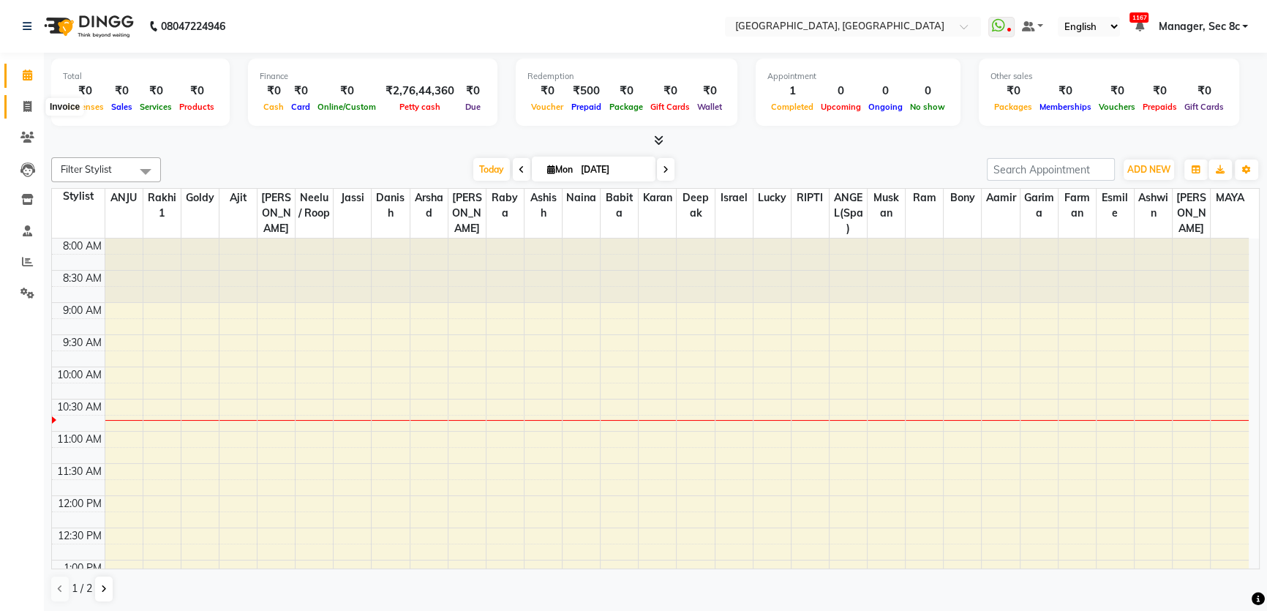
click at [20, 110] on span at bounding box center [28, 107] width 26 height 17
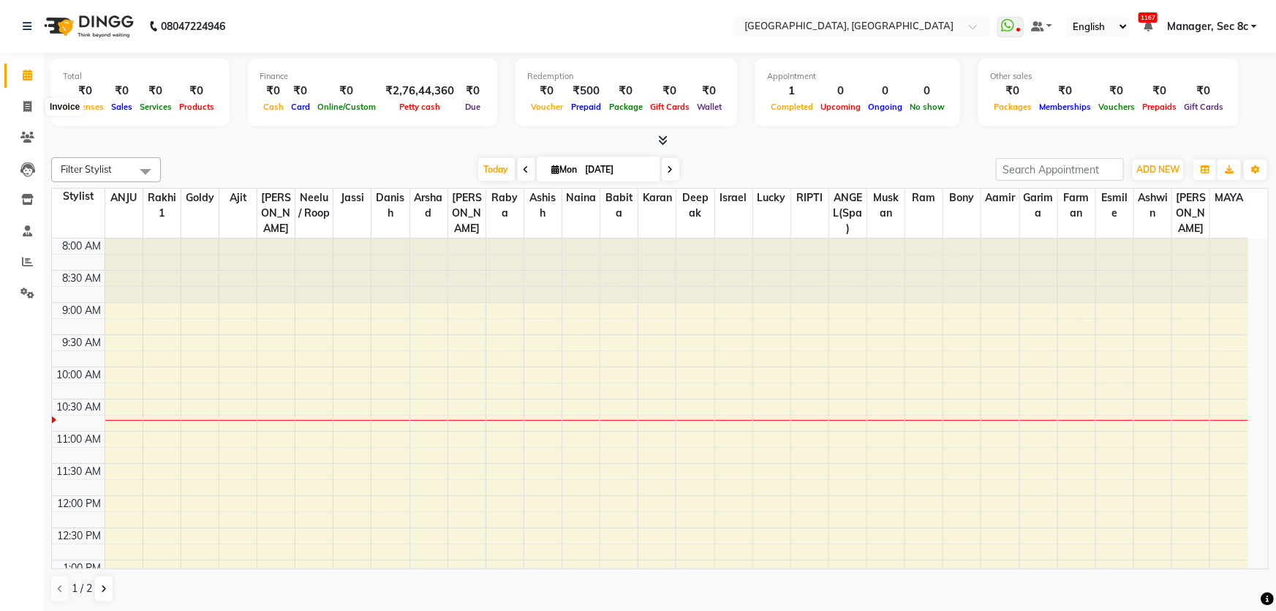
select select "4281"
select select "service"
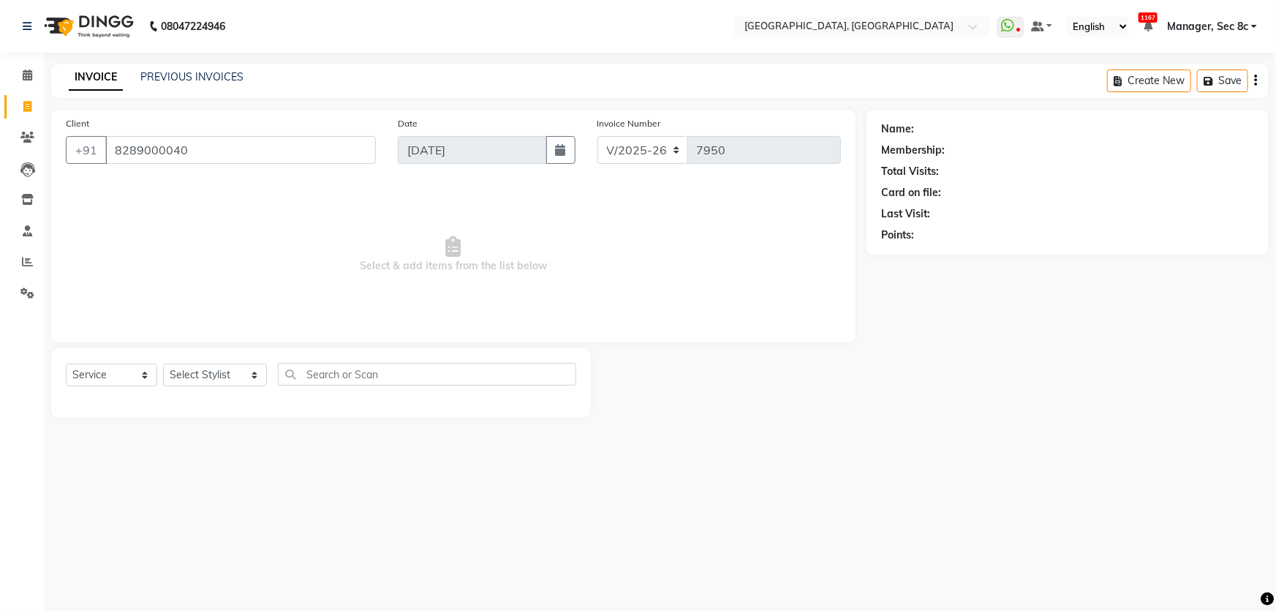
type input "8289000040"
click at [129, 373] on select "Select Service Product Membership Package Voucher Prepaid Gift Card" at bounding box center [111, 375] width 91 height 23
click at [66, 364] on select "Select Service Product Membership Package Voucher Prepaid Gift Card" at bounding box center [111, 375] width 91 height 23
click at [222, 365] on select "Select Stylist Aamid [PERSON_NAME] [PERSON_NAME] ANGEL(Spa) [PERSON_NAME] [PERS…" at bounding box center [215, 375] width 104 height 23
select select "25445"
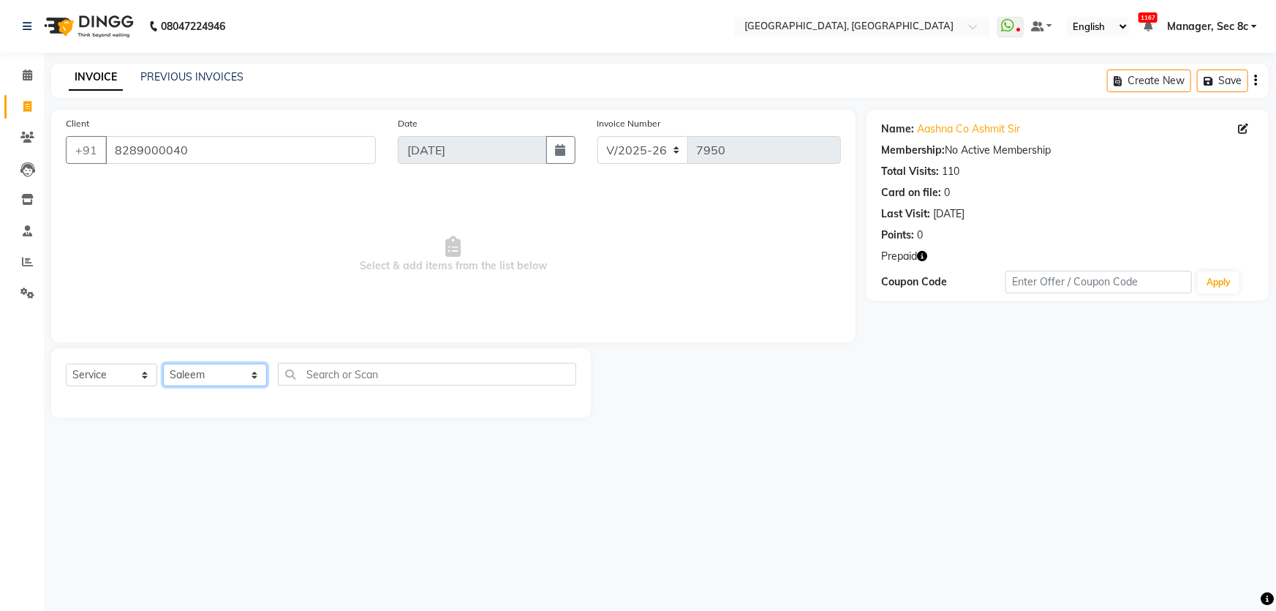
click at [163, 364] on select "Select Stylist Aamid [PERSON_NAME] [PERSON_NAME] ANGEL(Spa) [PERSON_NAME] [PERS…" at bounding box center [215, 375] width 104 height 23
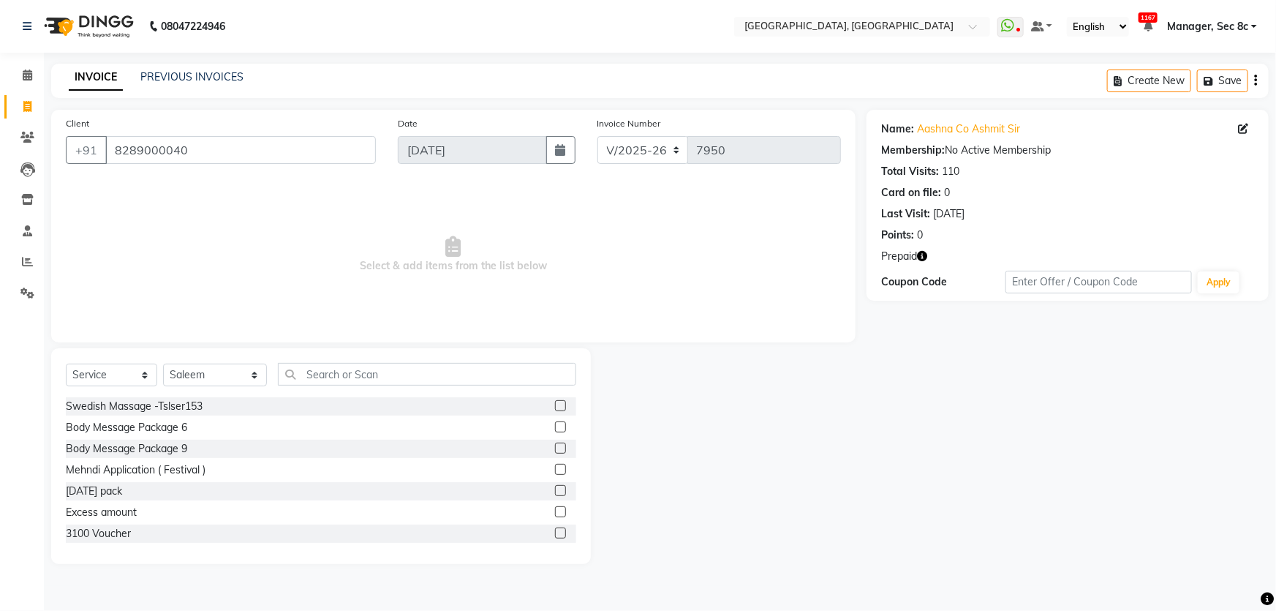
click at [373, 388] on div "Select Service Product Membership Package Voucher Prepaid Gift Card Select Styl…" at bounding box center [321, 380] width 511 height 34
click at [377, 377] on input "text" at bounding box center [427, 374] width 298 height 23
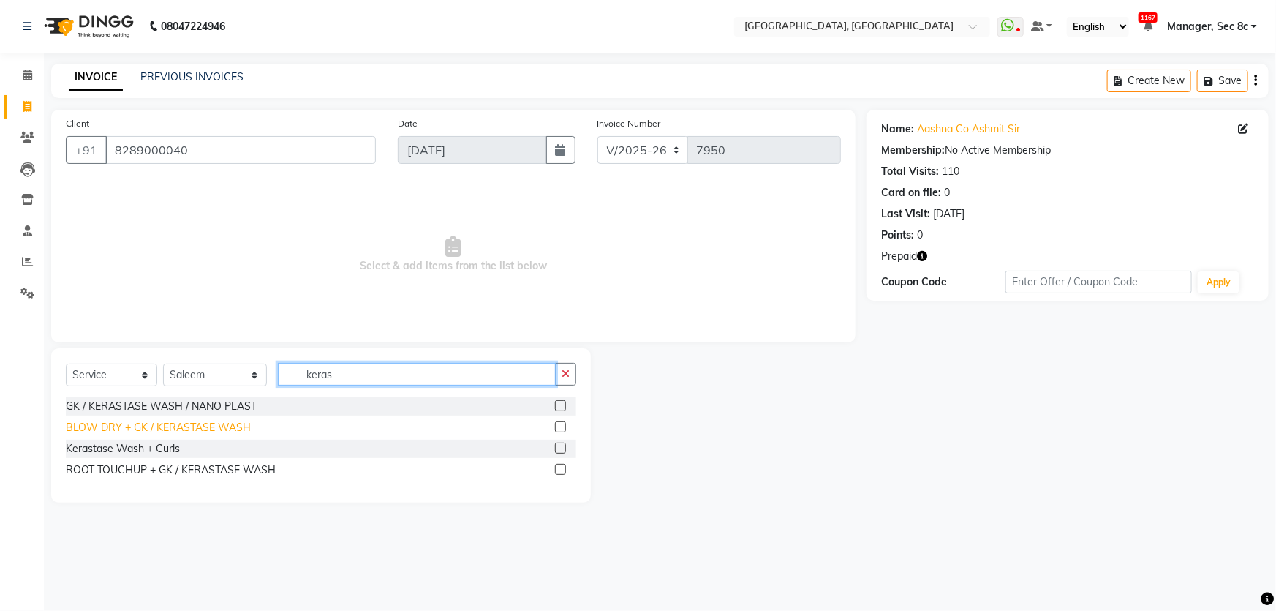
type input "keras"
click at [186, 423] on div "BLOW DRY + GK / KERASTASE WASH" at bounding box center [158, 427] width 185 height 15
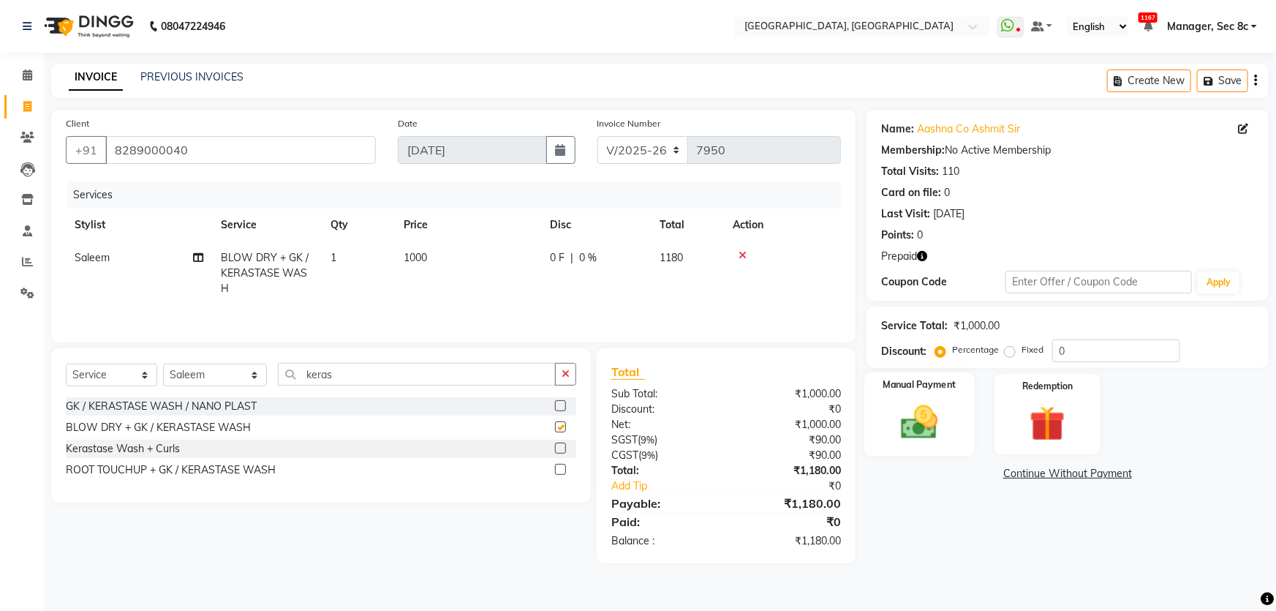
checkbox input "false"
click at [1064, 419] on img at bounding box center [1048, 424] width 60 height 46
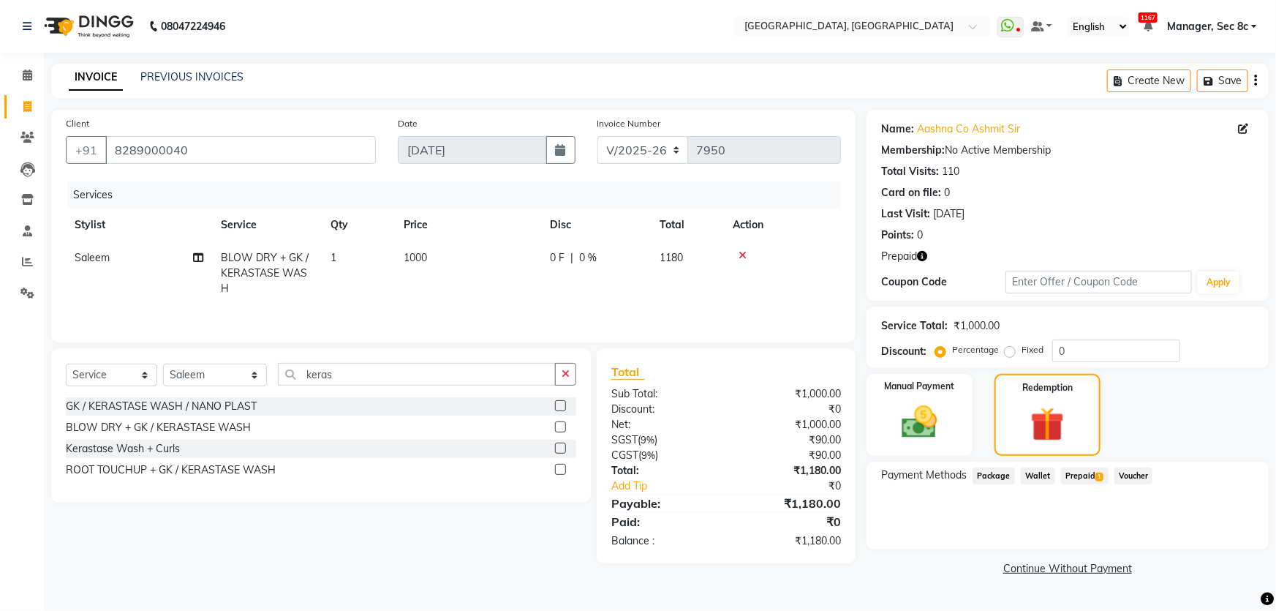
click at [1089, 475] on span "Prepaid 1" at bounding box center [1085, 475] width 48 height 17
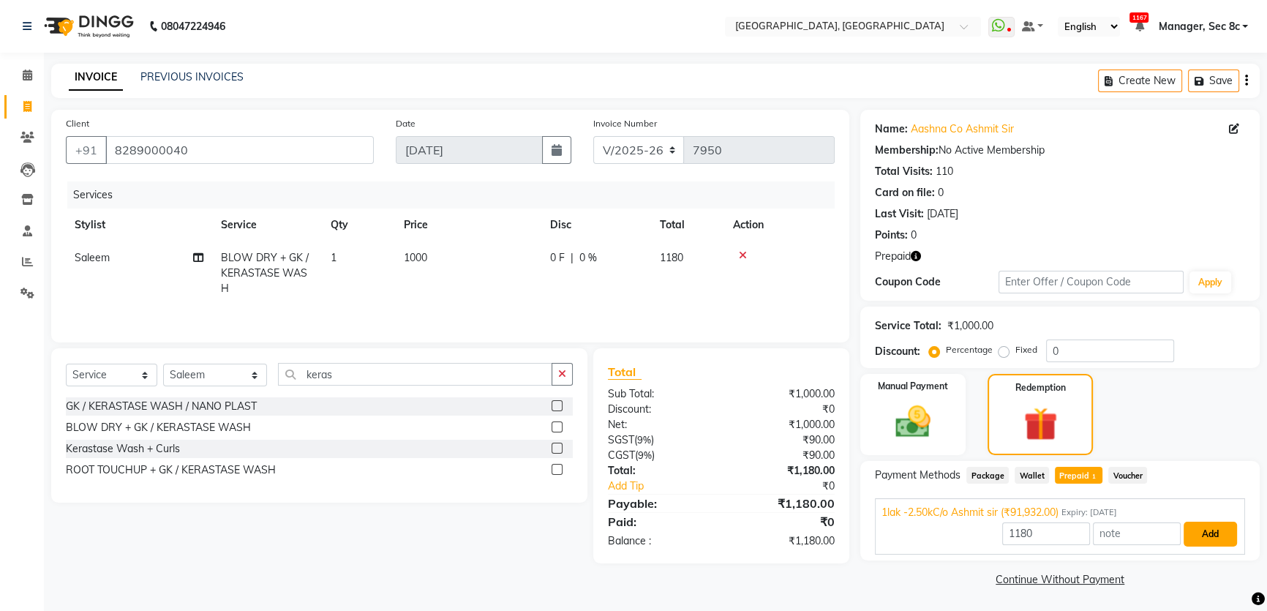
click at [1211, 535] on button "Add" at bounding box center [1209, 533] width 53 height 25
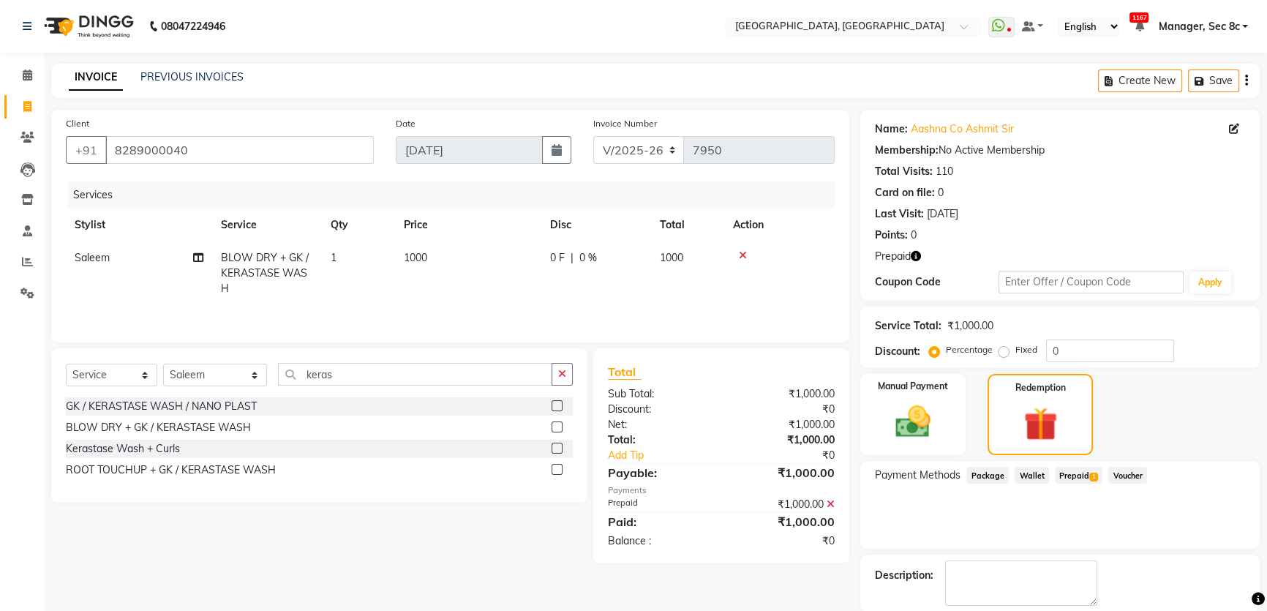
scroll to position [72, 0]
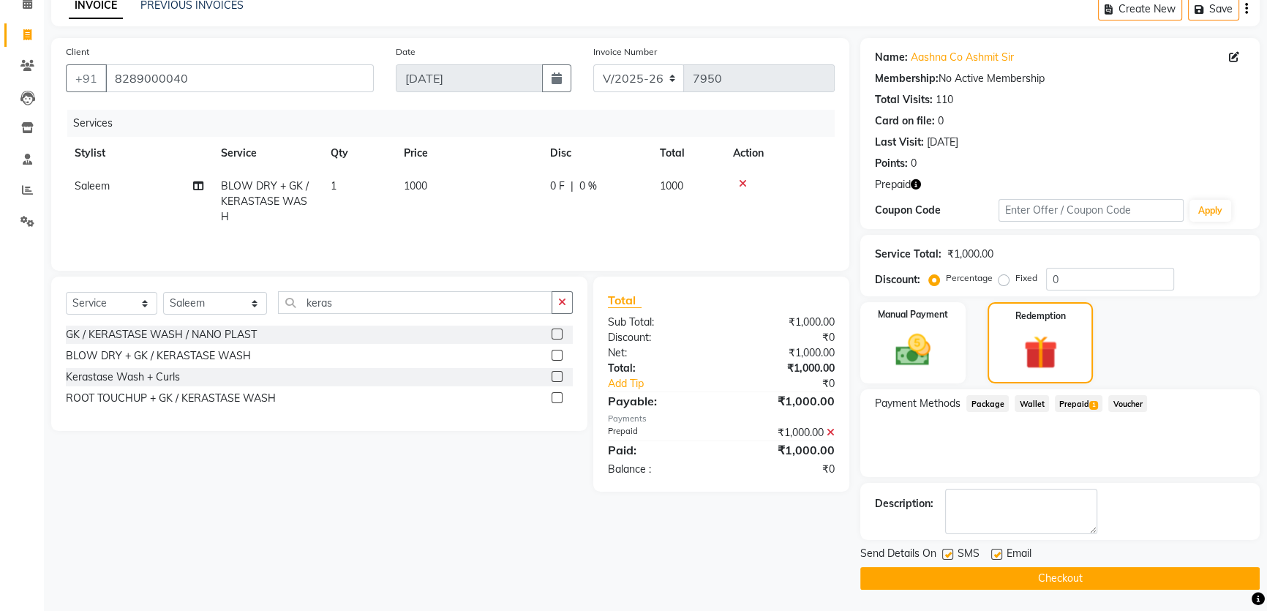
click at [948, 554] on label at bounding box center [947, 554] width 11 height 11
click at [948, 554] on input "checkbox" at bounding box center [947, 555] width 10 height 10
checkbox input "false"
click at [1008, 596] on main "INVOICE PREVIOUS INVOICES Create New Save Client [PHONE_NUMBER] Date [DATE] Inv…" at bounding box center [655, 301] width 1223 height 619
click at [1048, 581] on button "Checkout" at bounding box center [1059, 578] width 399 height 23
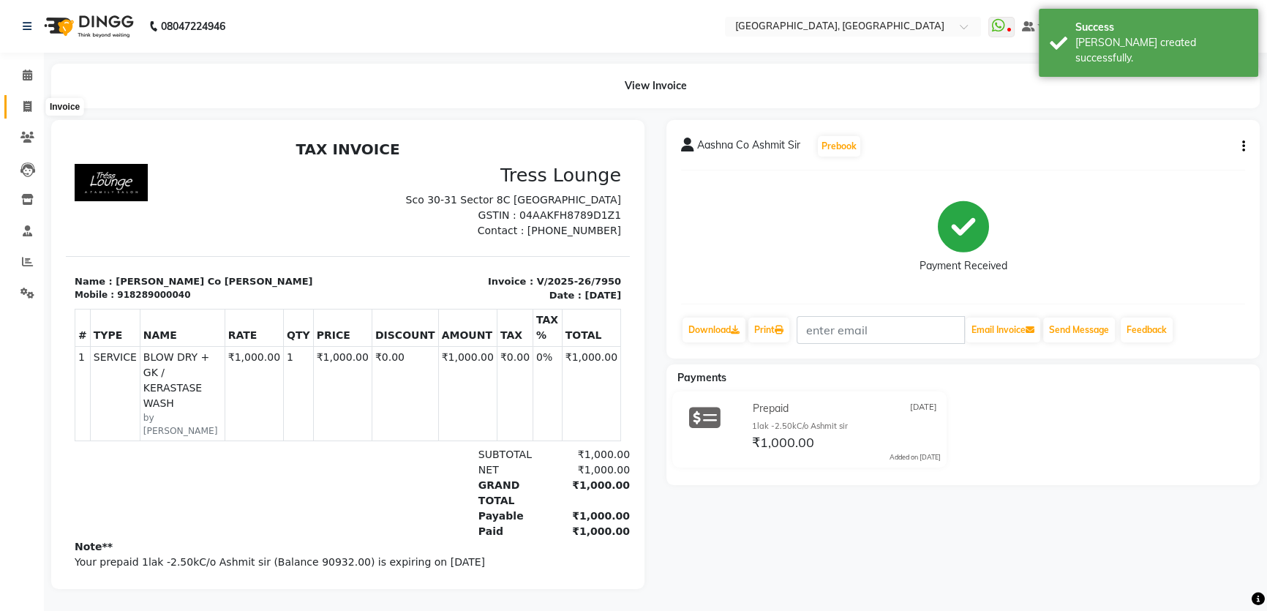
click at [25, 109] on icon at bounding box center [27, 106] width 8 height 11
select select "4281"
select select "service"
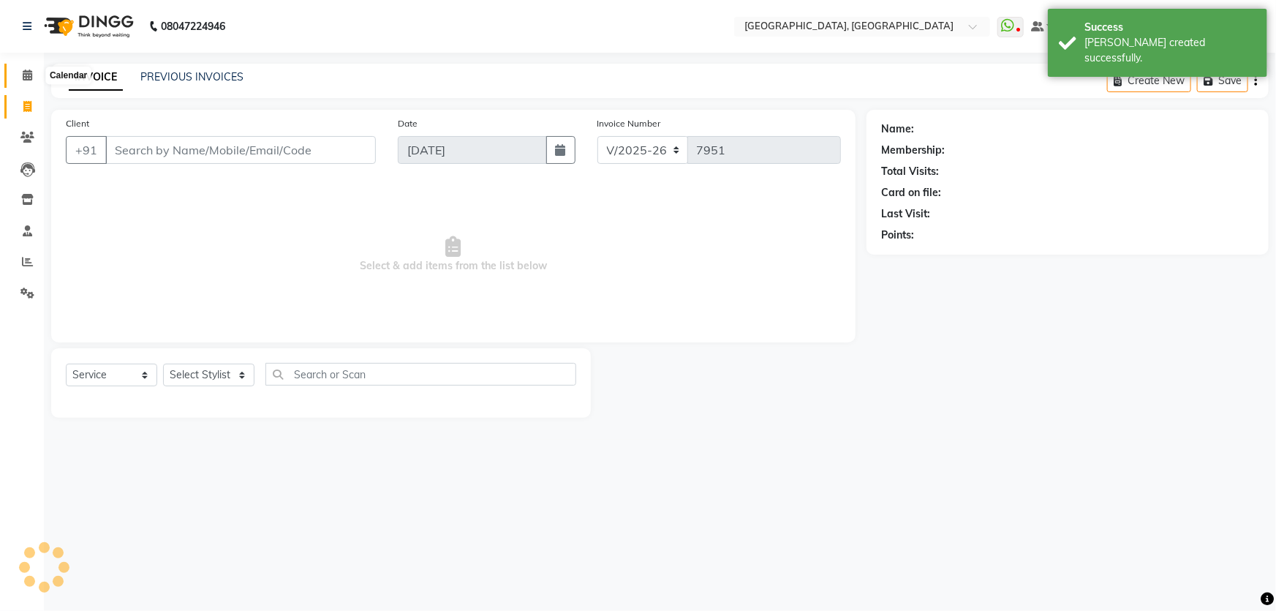
click at [27, 77] on icon at bounding box center [28, 74] width 10 height 11
